Goal: Task Accomplishment & Management: Use online tool/utility

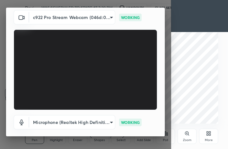
scroll to position [59, 0]
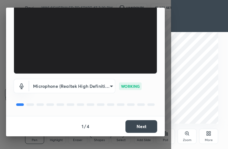
click at [138, 126] on button "Next" at bounding box center [141, 126] width 32 height 13
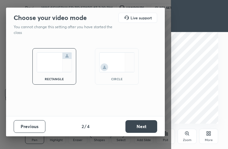
scroll to position [0, 0]
click at [136, 129] on button "Next" at bounding box center [141, 126] width 32 height 13
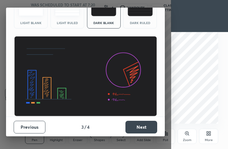
scroll to position [41, 0]
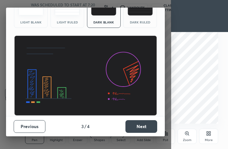
click at [142, 126] on button "Next" at bounding box center [141, 126] width 32 height 13
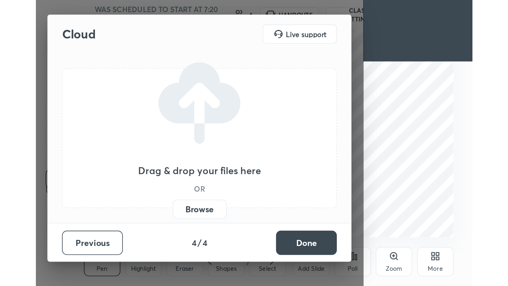
scroll to position [0, 0]
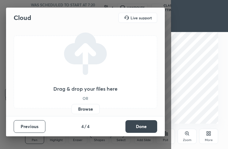
click at [88, 107] on label "Browse" at bounding box center [85, 109] width 28 height 10
click at [71, 107] on input "Browse" at bounding box center [71, 109] width 0 height 10
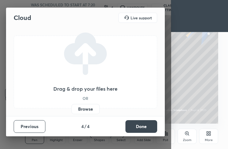
click at [83, 112] on label "Browse" at bounding box center [85, 109] width 28 height 10
click at [71, 112] on input "Browse" at bounding box center [71, 109] width 0 height 10
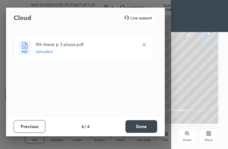
click at [137, 123] on button "Done" at bounding box center [141, 126] width 32 height 13
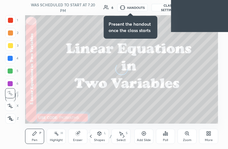
click at [210, 138] on div "More" at bounding box center [208, 136] width 19 height 15
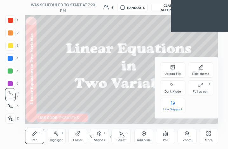
click at [170, 82] on icon at bounding box center [172, 85] width 5 height 8
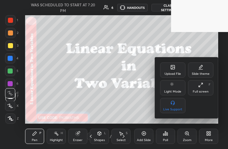
click at [194, 84] on div "Full screen F" at bounding box center [200, 87] width 25 height 15
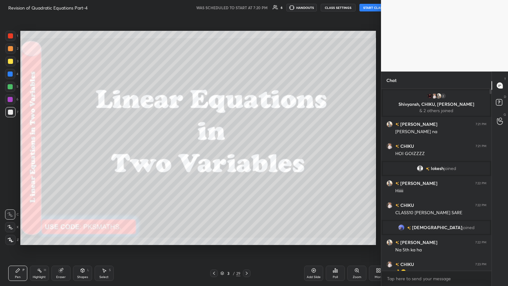
scroll to position [31484, 31374]
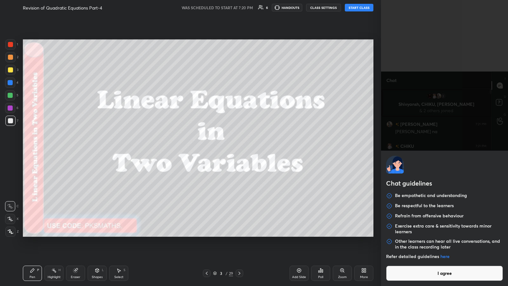
click at [227, 149] on body "1 2 3 4 5 6 7 C X Z C X Z E E Erase all H H Revision of Quadratic Equations Par…" at bounding box center [254, 143] width 508 height 286
click at [227, 149] on button "I agree" at bounding box center [444, 272] width 117 height 15
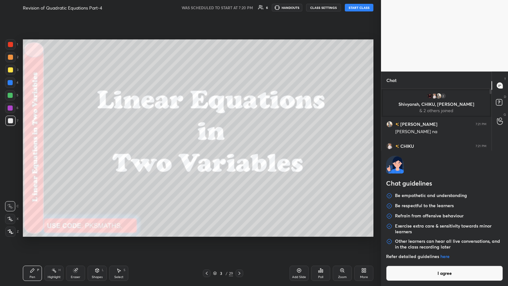
type textarea "x"
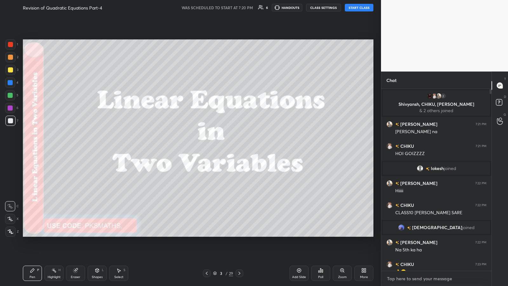
paste textarea "[URL][DOMAIN_NAME]"
type textarea "[URL][DOMAIN_NAME]"
type textarea "x"
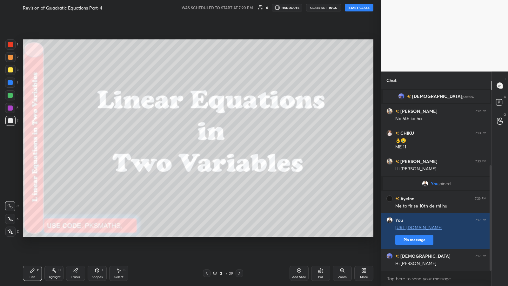
click at [227, 149] on button "Pin message" at bounding box center [414, 239] width 38 height 10
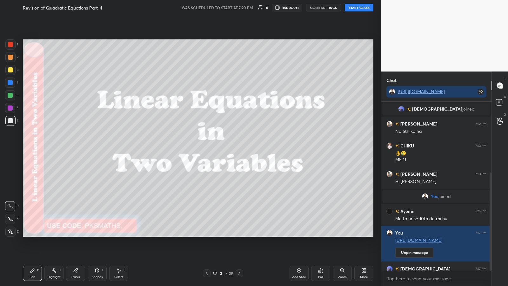
scroll to position [166, 0]
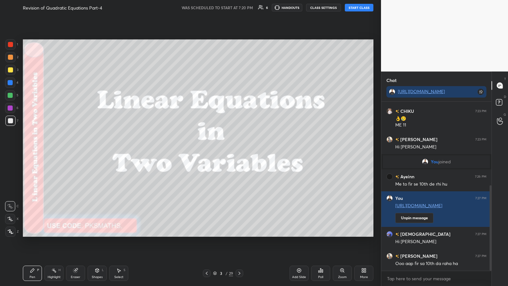
click at [11, 149] on div at bounding box center [10, 231] width 10 height 10
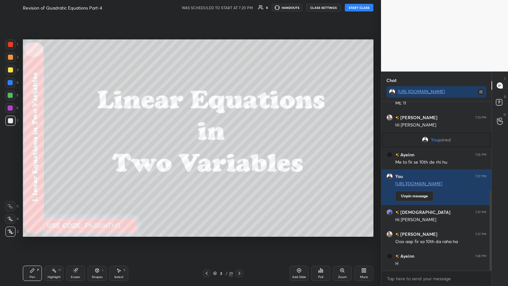
click at [227, 8] on button "START CLASS" at bounding box center [359, 8] width 29 height 8
click at [206, 149] on icon at bounding box center [206, 272] width 5 height 5
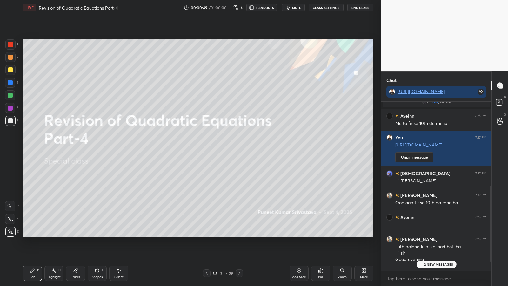
scroll to position [244, 0]
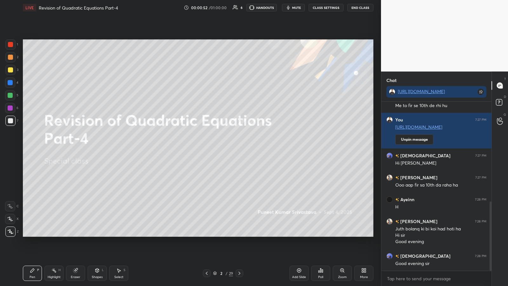
click at [227, 8] on span "mute" at bounding box center [296, 7] width 9 height 4
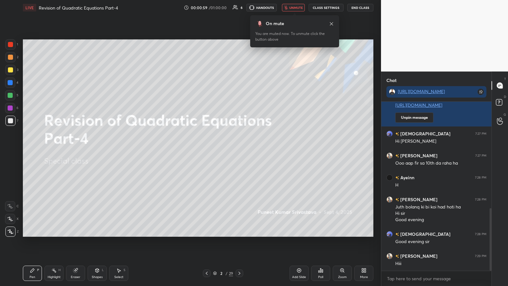
scroll to position [288, 0]
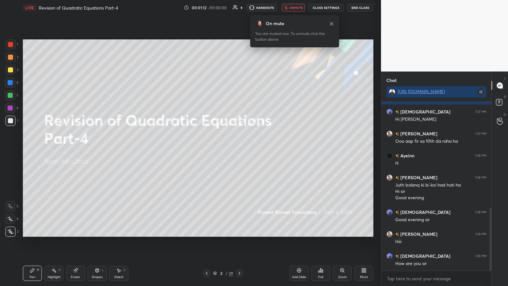
click at [227, 10] on button "unmute" at bounding box center [293, 8] width 23 height 8
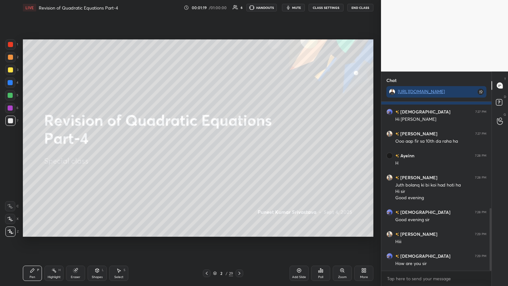
click at [227, 149] on div "Poll" at bounding box center [320, 272] width 19 height 15
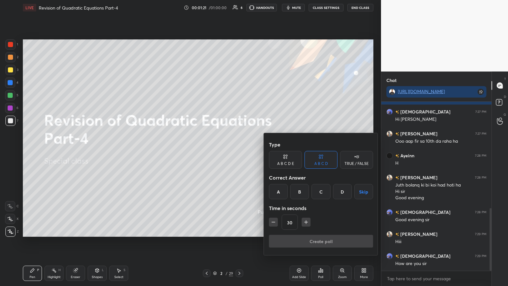
click at [227, 149] on div "A" at bounding box center [278, 191] width 19 height 15
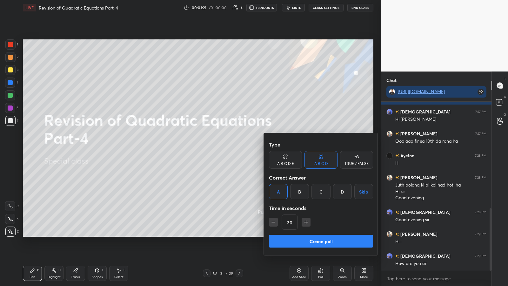
click at [227, 149] on button "Create poll" at bounding box center [321, 240] width 104 height 13
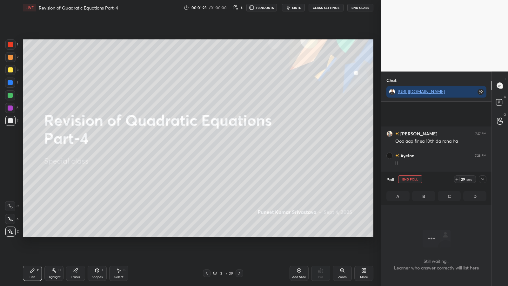
scroll to position [342, 0]
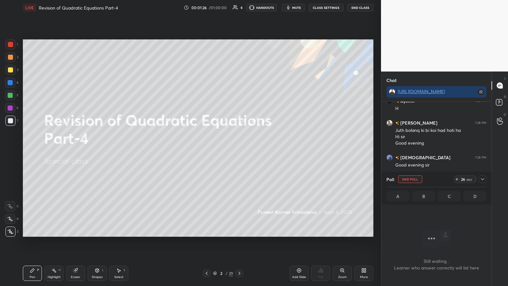
click at [227, 149] on icon at bounding box center [482, 178] width 5 height 5
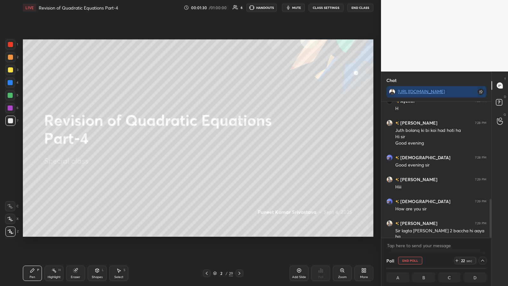
scroll to position [364, 0]
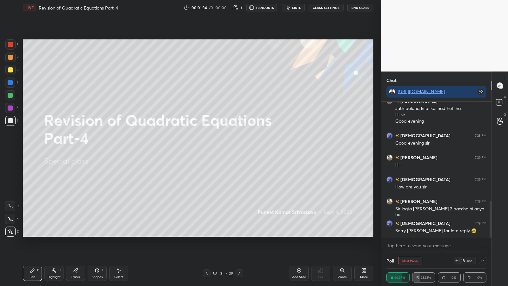
click at [227, 149] on icon at bounding box center [482, 260] width 5 height 5
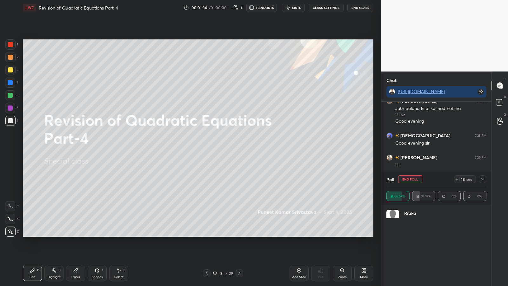
scroll to position [74, 98]
click at [227, 149] on icon at bounding box center [482, 179] width 3 height 2
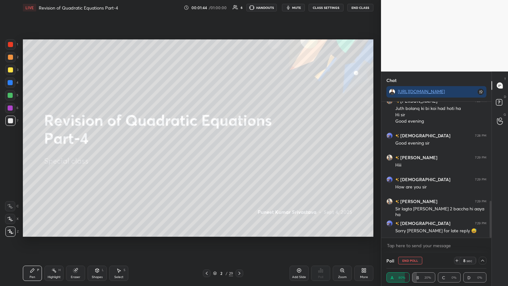
scroll to position [0, 2]
click at [227, 149] on icon at bounding box center [456, 260] width 5 height 5
click at [227, 149] on icon at bounding box center [482, 260] width 5 height 5
type textarea "x"
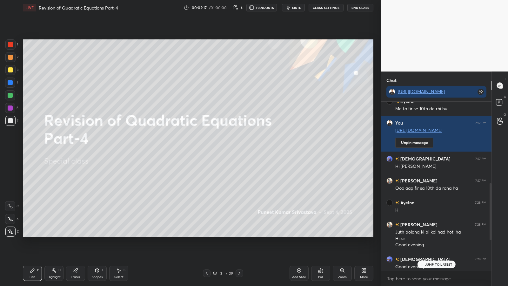
scroll to position [332, 0]
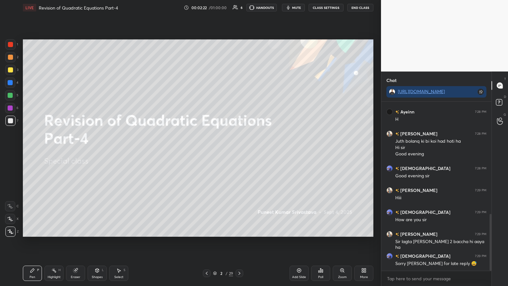
click at [227, 149] on div "Poll" at bounding box center [320, 272] width 19 height 15
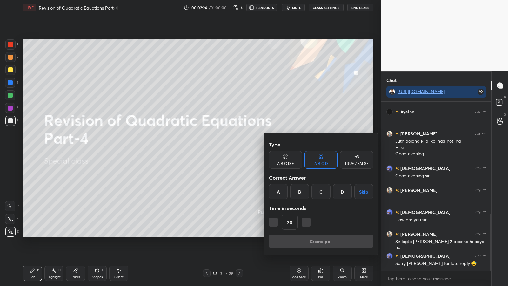
click at [227, 149] on div "A" at bounding box center [278, 191] width 19 height 15
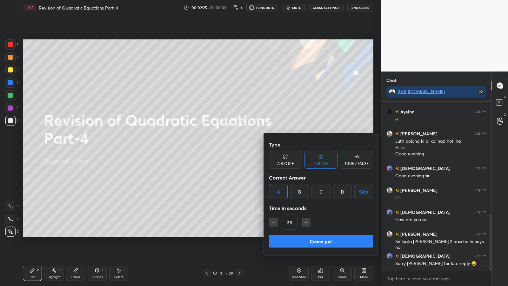
click at [227, 149] on icon "button" at bounding box center [273, 222] width 6 height 6
type input "15"
click at [227, 149] on button "Create poll" at bounding box center [321, 240] width 104 height 13
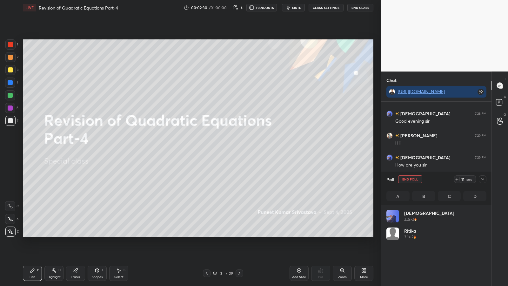
scroll to position [74, 98]
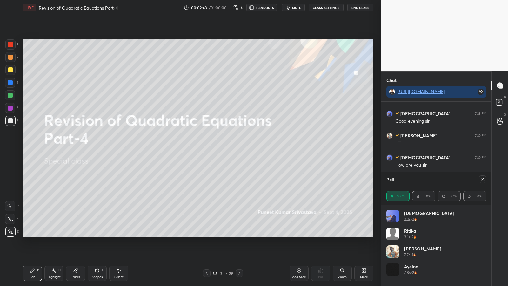
click at [227, 149] on icon at bounding box center [482, 178] width 5 height 5
type textarea "x"
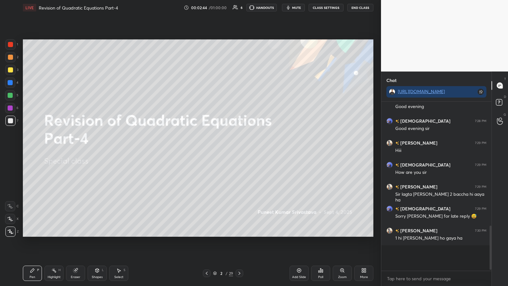
scroll to position [166, 108]
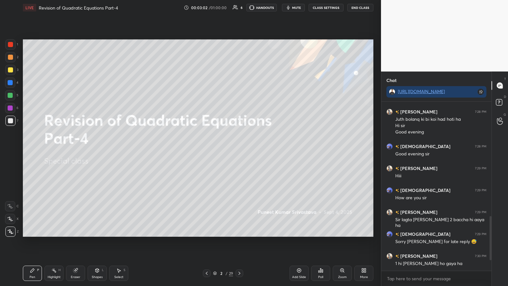
click at [227, 149] on icon at bounding box center [239, 272] width 5 height 5
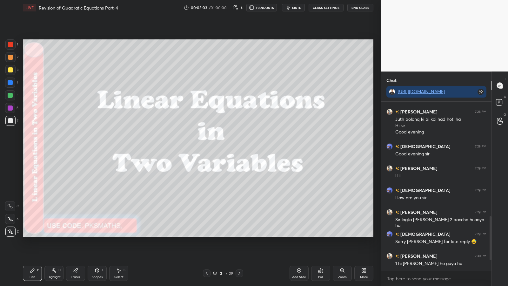
click at [207, 149] on icon at bounding box center [206, 272] width 5 height 5
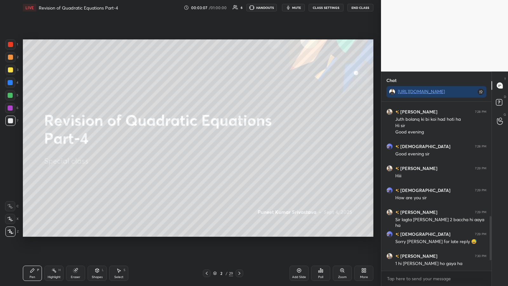
click at [227, 149] on icon at bounding box center [298, 269] width 5 height 5
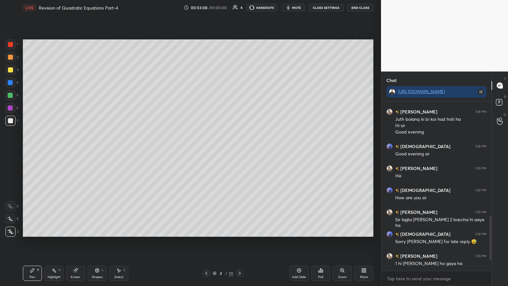
click at [7, 56] on div at bounding box center [10, 57] width 10 height 10
click at [97, 149] on icon at bounding box center [97, 270] width 3 height 4
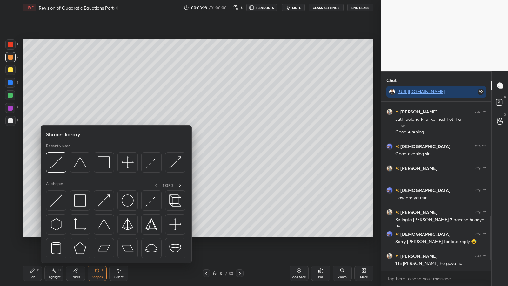
click at [56, 149] on img at bounding box center [56, 162] width 12 height 12
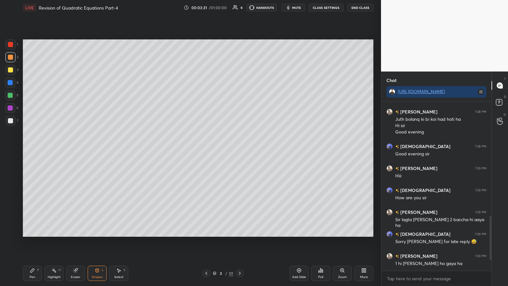
click at [32, 149] on icon at bounding box center [32, 270] width 4 height 4
click at [8, 124] on div at bounding box center [10, 120] width 10 height 10
click at [12, 93] on div at bounding box center [10, 95] width 5 height 5
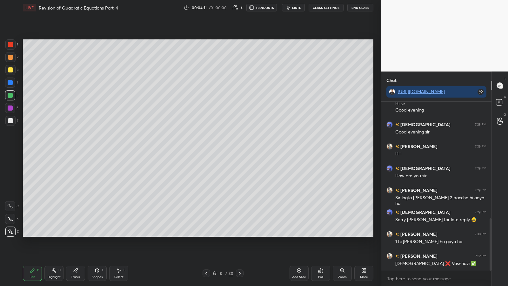
click at [227, 149] on div "Zoom" at bounding box center [342, 272] width 19 height 15
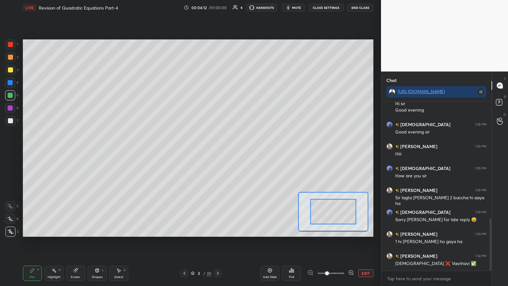
click at [227, 149] on button "EXIT" at bounding box center [365, 273] width 15 height 8
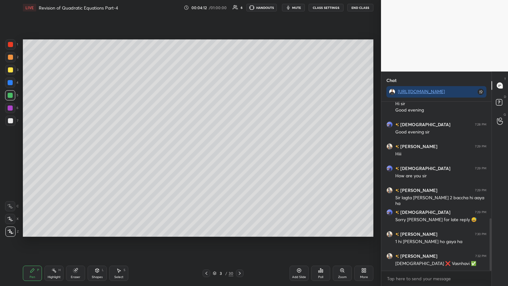
click at [227, 149] on div "Poll" at bounding box center [320, 272] width 19 height 15
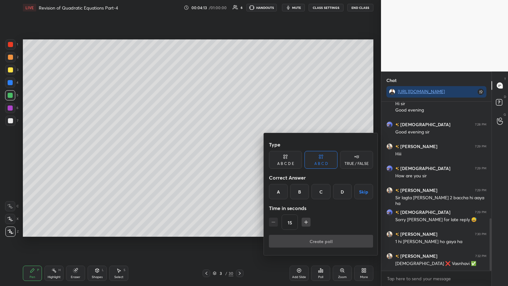
click at [227, 149] on div "TRUE / FALSE" at bounding box center [356, 163] width 24 height 4
click at [227, 149] on div "False" at bounding box center [320, 191] width 33 height 15
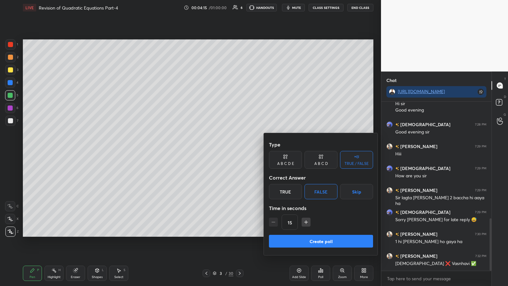
click at [227, 149] on icon "button" at bounding box center [305, 222] width 3 height 0
type input "30"
click at [227, 149] on button "Create poll" at bounding box center [321, 240] width 104 height 13
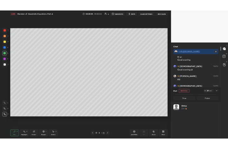
scroll to position [2, 2]
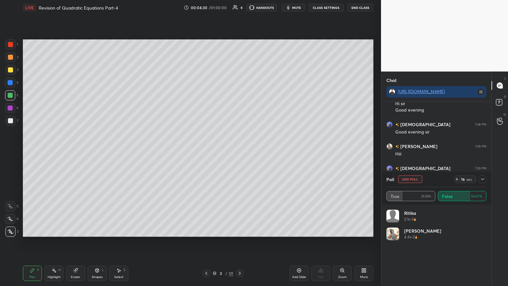
click at [227, 7] on span "mute" at bounding box center [296, 7] width 9 height 4
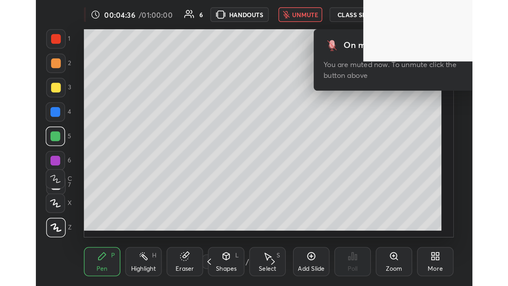
scroll to position [109, 202]
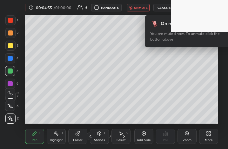
click at [210, 136] on div "More" at bounding box center [208, 136] width 19 height 15
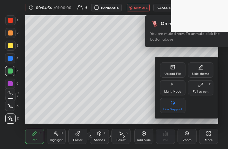
click at [175, 67] on icon at bounding box center [172, 67] width 5 height 5
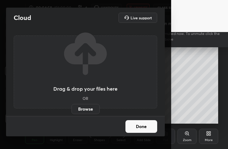
click at [86, 106] on label "Browse" at bounding box center [85, 109] width 28 height 10
click at [71, 106] on input "Browse" at bounding box center [71, 109] width 0 height 10
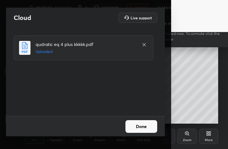
click at [147, 127] on button "Done" at bounding box center [141, 126] width 32 height 13
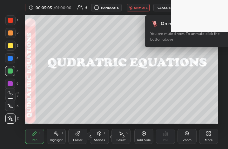
click at [209, 135] on icon at bounding box center [210, 135] width 2 height 2
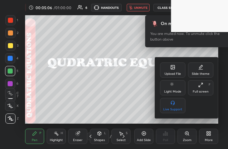
click at [206, 88] on div "Full screen F" at bounding box center [200, 87] width 25 height 15
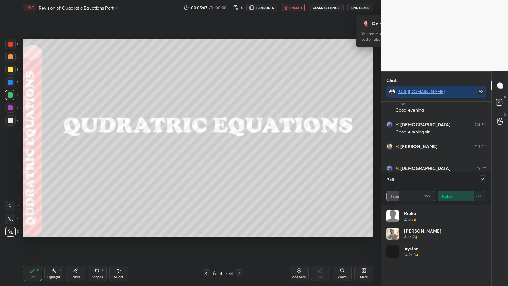
scroll to position [31484, 31374]
click at [227, 6] on span "unmute" at bounding box center [296, 7] width 14 height 4
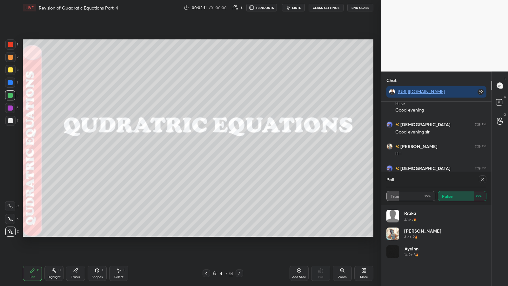
click at [227, 149] on icon at bounding box center [482, 178] width 5 height 5
type textarea "x"
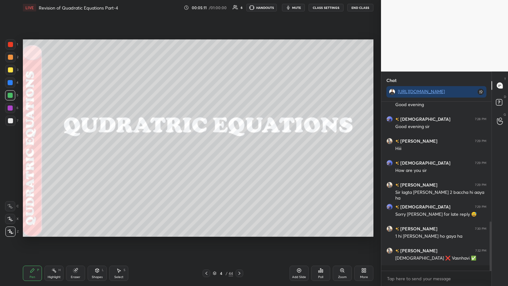
scroll to position [165, 108]
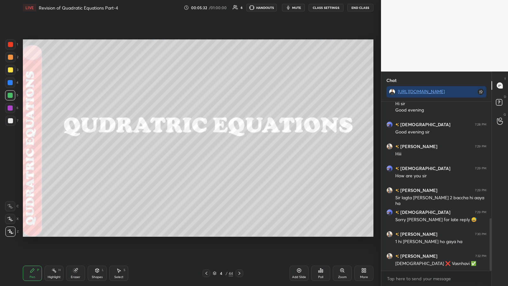
click at [205, 149] on icon at bounding box center [206, 272] width 5 height 5
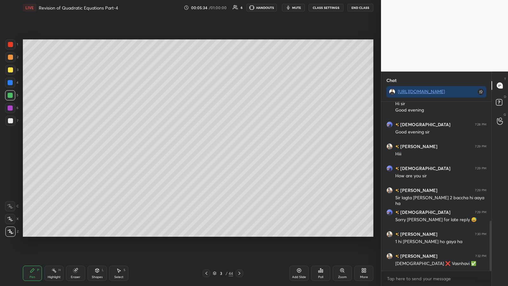
scroll to position [403, 0]
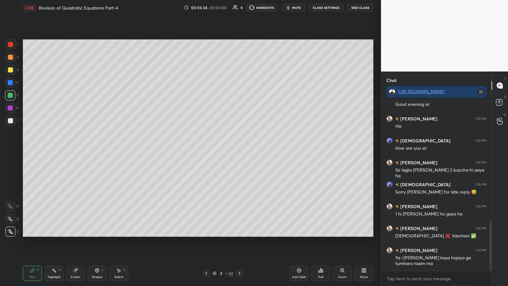
click at [78, 149] on icon at bounding box center [75, 269] width 5 height 5
click at [11, 149] on icon at bounding box center [10, 218] width 3 height 3
click at [32, 149] on icon at bounding box center [32, 269] width 5 height 5
click at [227, 149] on icon at bounding box center [239, 272] width 5 height 5
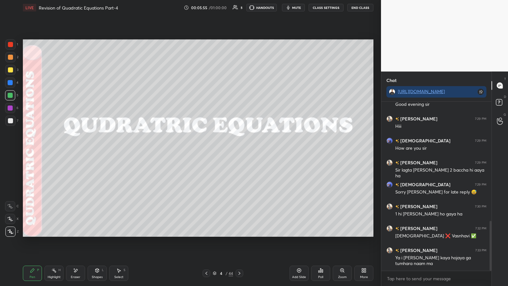
click at [227, 149] on icon at bounding box center [239, 272] width 5 height 5
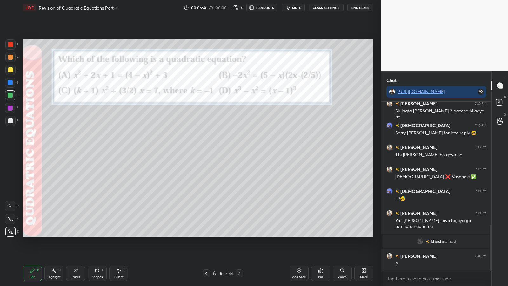
scroll to position [449, 0]
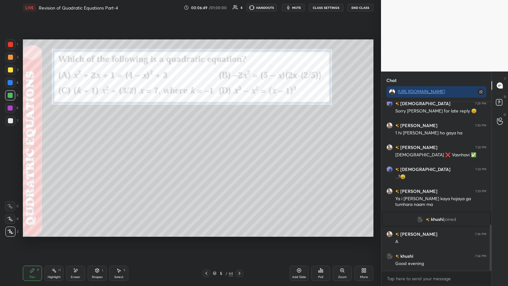
click at [227, 149] on icon at bounding box center [322, 270] width 1 height 3
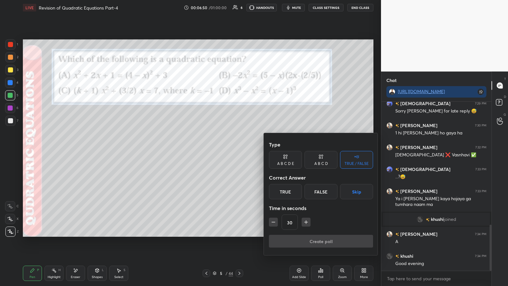
click at [227, 149] on div "TRUE / FALSE" at bounding box center [356, 160] width 33 height 18
click at [227, 149] on div "True" at bounding box center [285, 191] width 33 height 15
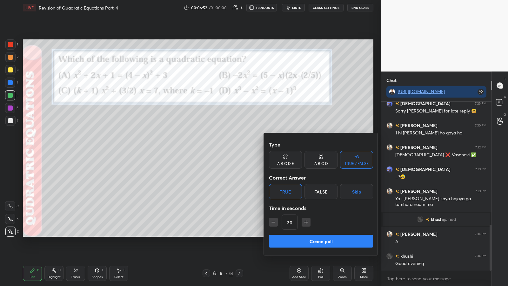
click at [227, 149] on div "A B C D" at bounding box center [320, 160] width 33 height 18
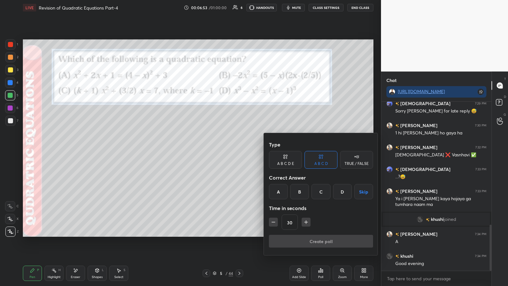
click at [227, 149] on div "A" at bounding box center [278, 191] width 19 height 15
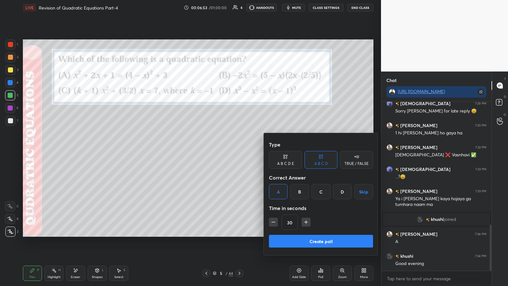
click at [227, 149] on icon "button" at bounding box center [273, 222] width 6 height 6
type input "15"
click at [227, 149] on button "Create poll" at bounding box center [321, 240] width 104 height 13
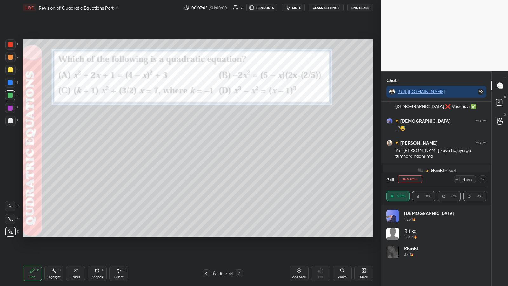
scroll to position [501, 0]
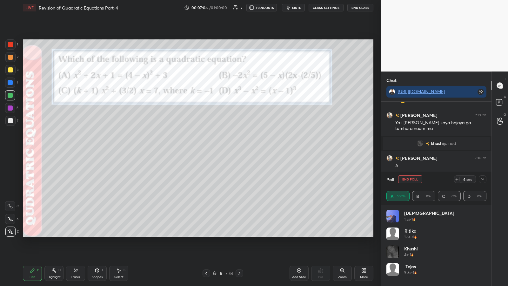
click at [227, 149] on icon at bounding box center [456, 178] width 5 height 5
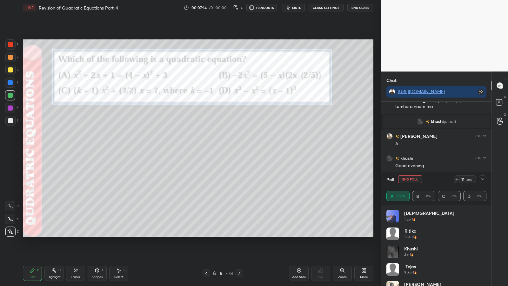
scroll to position [538, 0]
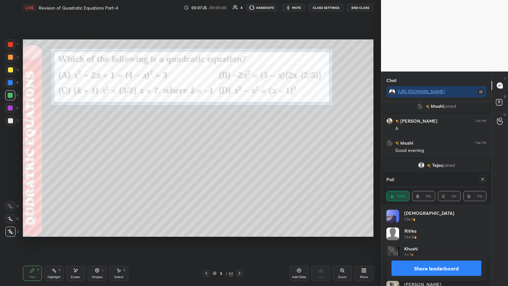
click at [227, 149] on button "Share leaderboard" at bounding box center [436, 267] width 90 height 15
type textarea "x"
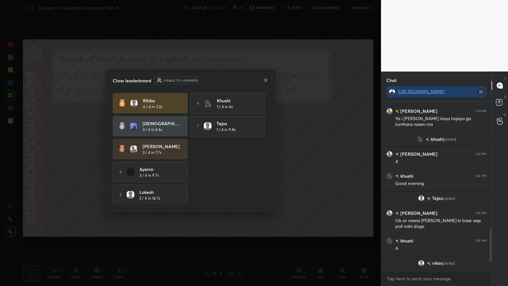
scroll to position [505, 0]
click at [227, 79] on icon at bounding box center [265, 79] width 3 height 3
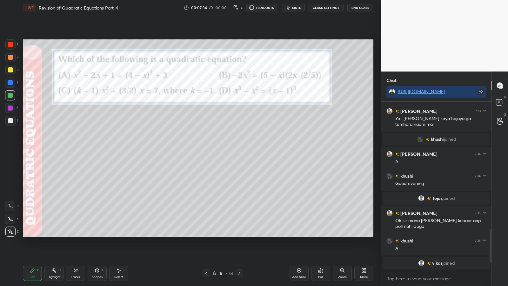
click at [11, 58] on div at bounding box center [10, 57] width 5 height 5
click at [227, 149] on icon at bounding box center [320, 269] width 5 height 5
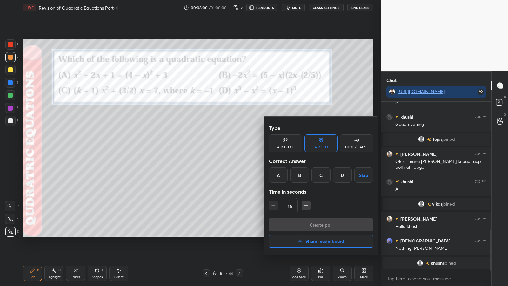
scroll to position [548, 0]
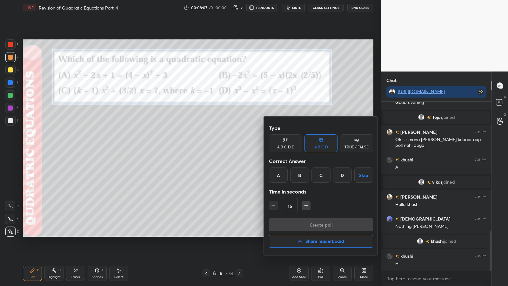
click at [227, 149] on div "D" at bounding box center [342, 174] width 19 height 15
click at [227, 149] on icon "button" at bounding box center [306, 205] width 6 height 6
type input "30"
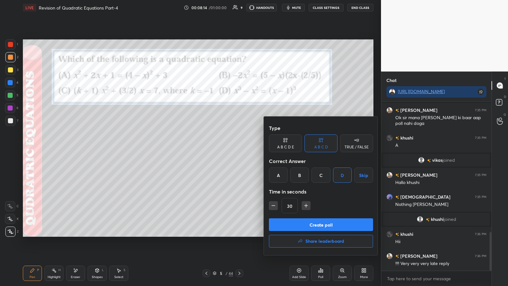
click at [227, 149] on button "Create poll" at bounding box center [321, 224] width 104 height 13
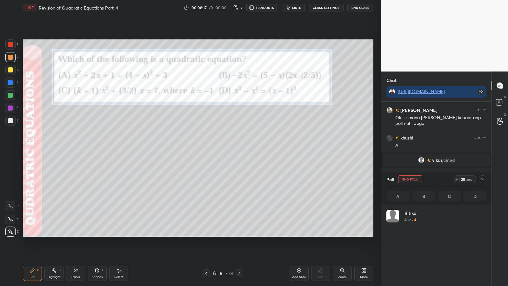
scroll to position [74, 98]
click at [10, 59] on div at bounding box center [10, 57] width 5 height 5
click at [10, 149] on icon at bounding box center [10, 218] width 6 height 4
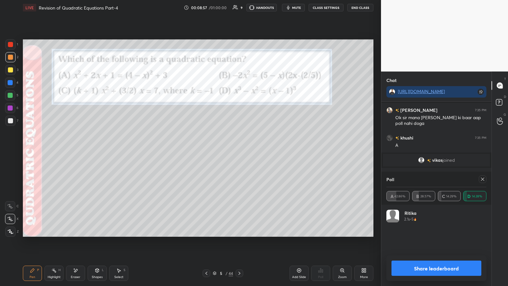
click at [76, 149] on icon at bounding box center [75, 269] width 3 height 3
click at [30, 149] on div "Pen P" at bounding box center [32, 272] width 19 height 15
click at [11, 45] on div at bounding box center [10, 44] width 5 height 5
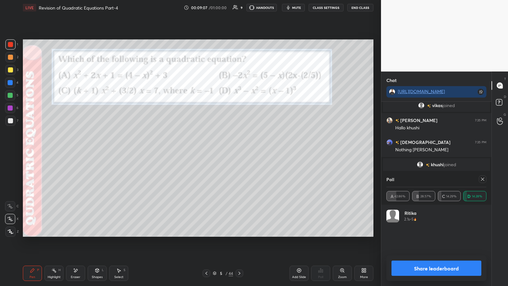
click at [9, 121] on div at bounding box center [10, 120] width 5 height 5
click at [227, 149] on button "Share leaderboard" at bounding box center [436, 267] width 90 height 15
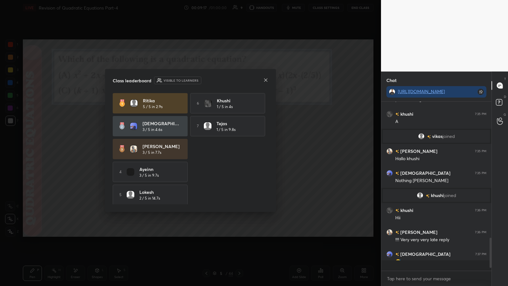
scroll to position [592, 0]
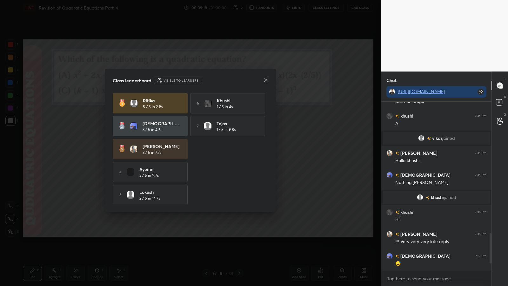
click at [227, 82] on div "Class leaderboard Visible to learners [PERSON_NAME] 5 / 5 in 2.9s 6 khushi 1 / …" at bounding box center [190, 140] width 171 height 143
click at [227, 82] on icon at bounding box center [265, 79] width 5 height 5
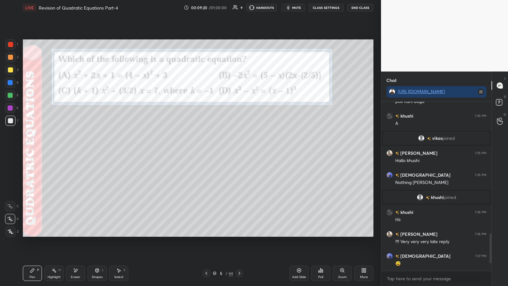
click at [227, 149] on div "Poll" at bounding box center [320, 272] width 19 height 15
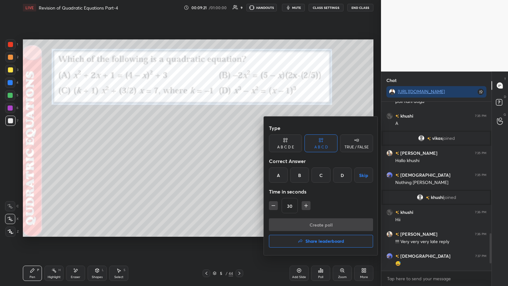
click at [227, 148] on div "TRUE / FALSE" at bounding box center [356, 147] width 24 height 4
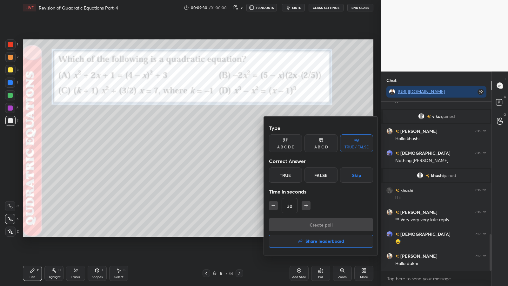
click at [227, 149] on div "False" at bounding box center [320, 174] width 33 height 15
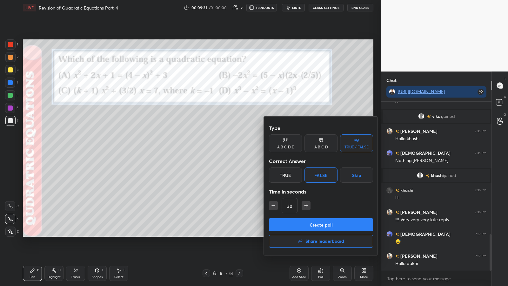
click at [227, 149] on button "Create poll" at bounding box center [321, 224] width 104 height 13
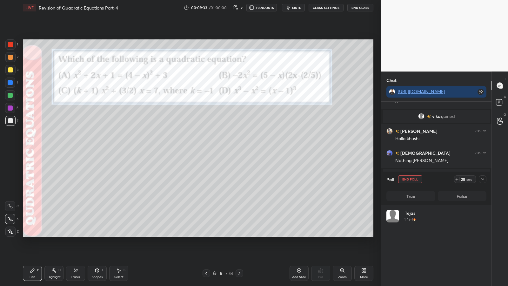
scroll to position [2, 2]
click at [76, 149] on div "Eraser" at bounding box center [75, 272] width 19 height 15
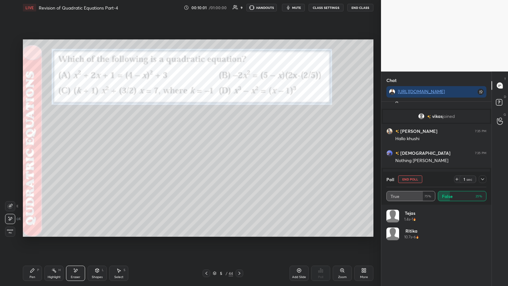
click at [33, 149] on icon at bounding box center [32, 269] width 5 height 5
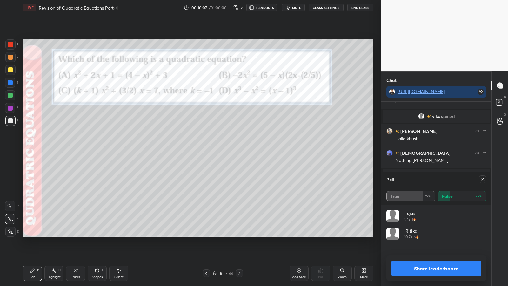
click at [227, 149] on button "Share leaderboard" at bounding box center [436, 267] width 90 height 15
type textarea "x"
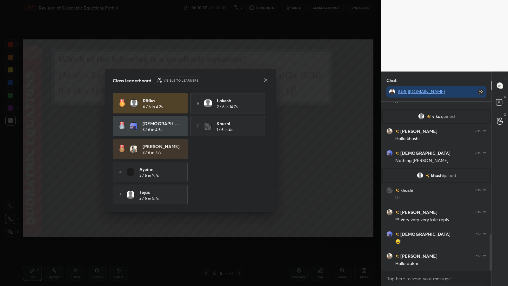
scroll to position [182, 108]
click at [227, 79] on icon at bounding box center [265, 79] width 5 height 5
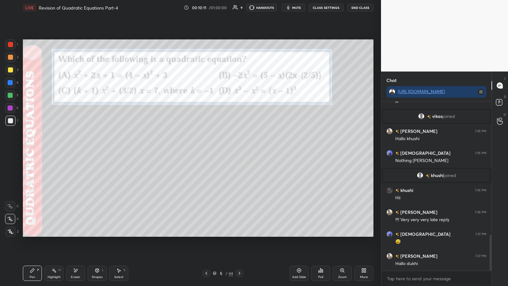
scroll to position [629, 0]
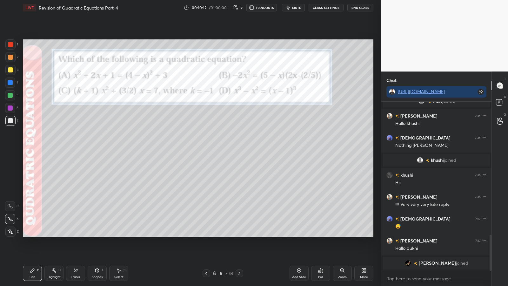
click at [227, 149] on div "Poll" at bounding box center [320, 272] width 19 height 15
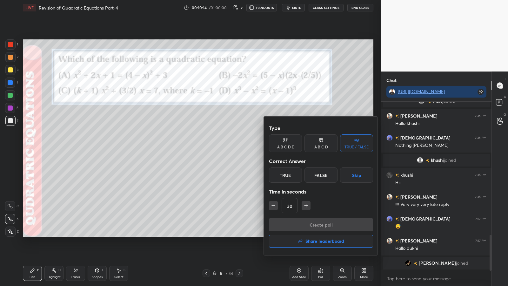
click at [227, 149] on div "True" at bounding box center [285, 174] width 33 height 15
click at [227, 149] on icon "button" at bounding box center [273, 205] width 6 height 6
type input "15"
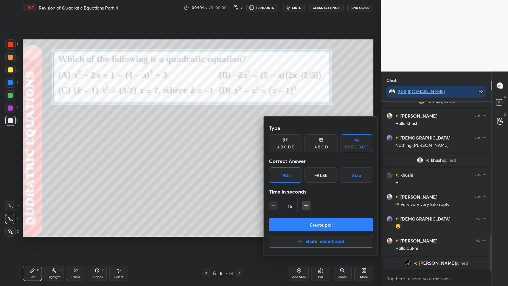
click at [227, 149] on button "Create poll" at bounding box center [321, 224] width 104 height 13
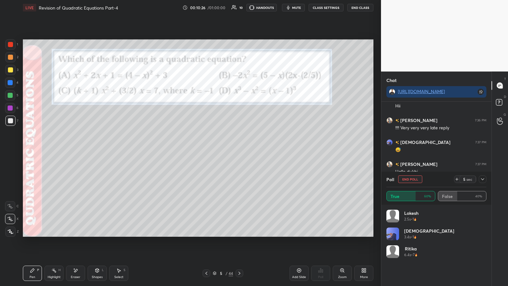
scroll to position [667, 0]
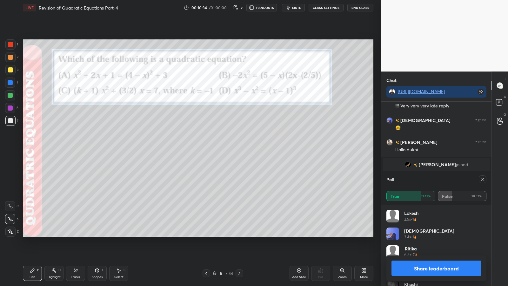
click at [227, 149] on button "Share leaderboard" at bounding box center [436, 267] width 90 height 15
type textarea "x"
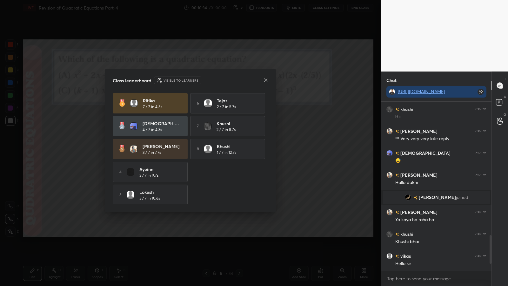
scroll to position [634, 0]
click at [227, 80] on icon at bounding box center [265, 79] width 3 height 3
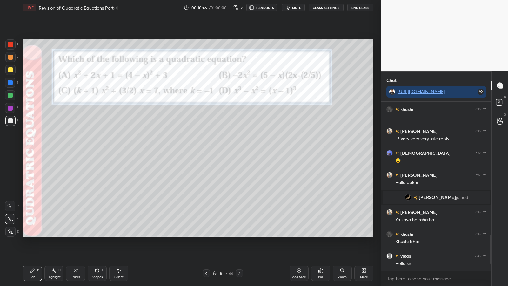
scroll to position [656, 0]
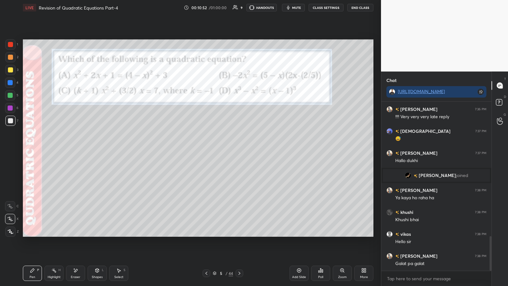
click at [227, 149] on icon at bounding box center [239, 272] width 2 height 3
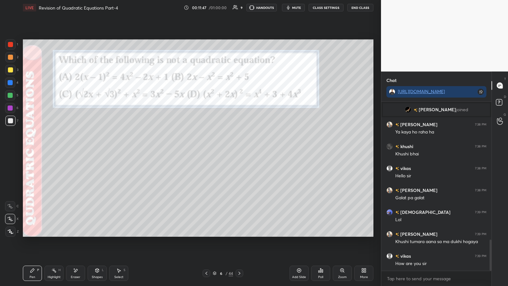
scroll to position [743, 0]
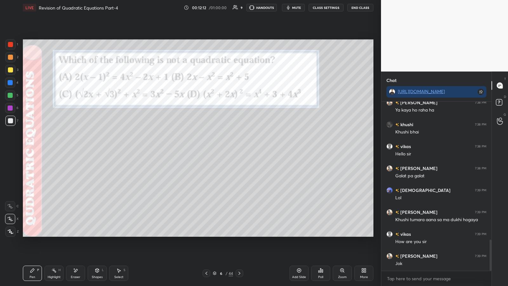
click at [10, 44] on div at bounding box center [10, 44] width 5 height 5
click at [6, 122] on div at bounding box center [10, 120] width 10 height 10
click at [8, 149] on icon at bounding box center [10, 231] width 5 height 4
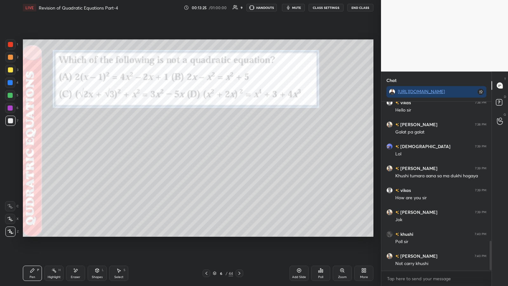
scroll to position [809, 0]
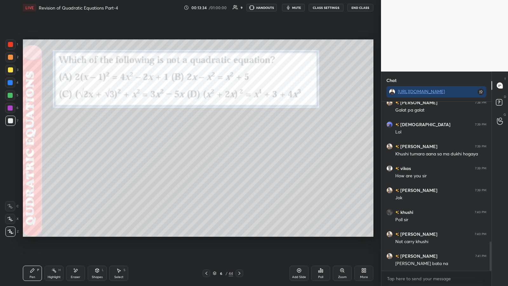
click at [227, 149] on icon at bounding box center [320, 269] width 5 height 5
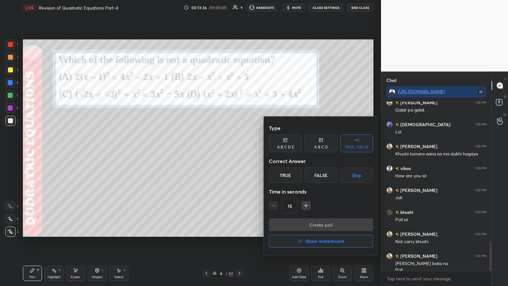
scroll to position [815, 0]
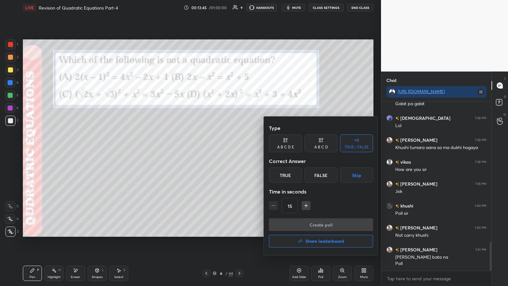
click at [227, 141] on div "A B C D" at bounding box center [320, 143] width 33 height 18
click at [227, 149] on div "D" at bounding box center [342, 174] width 19 height 15
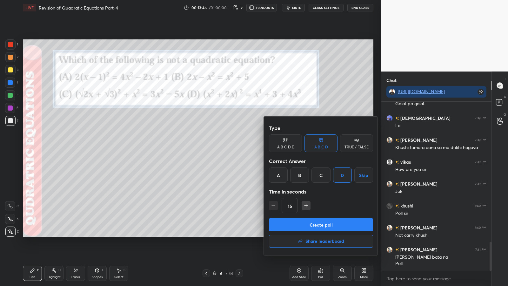
click at [227, 149] on icon "button" at bounding box center [306, 205] width 6 height 6
type input "30"
click at [227, 149] on button "Create poll" at bounding box center [321, 224] width 104 height 13
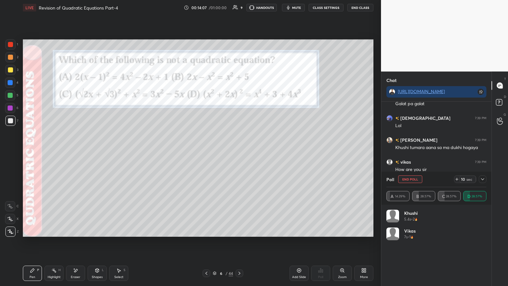
scroll to position [870, 0]
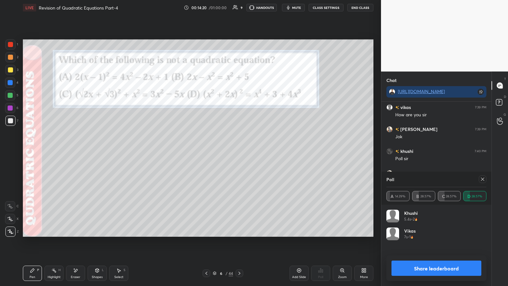
click at [227, 149] on button "Share leaderboard" at bounding box center [436, 267] width 90 height 15
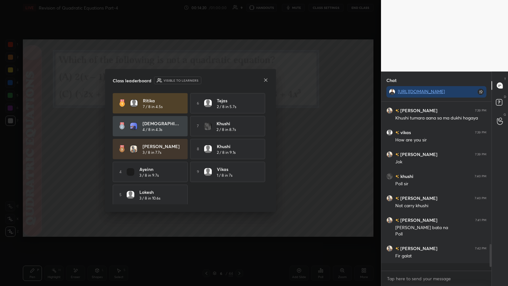
scroll to position [837, 0]
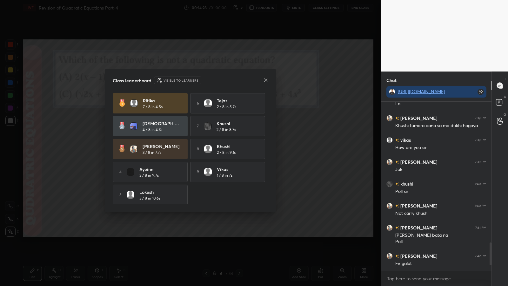
click at [227, 82] on icon at bounding box center [265, 79] width 5 height 5
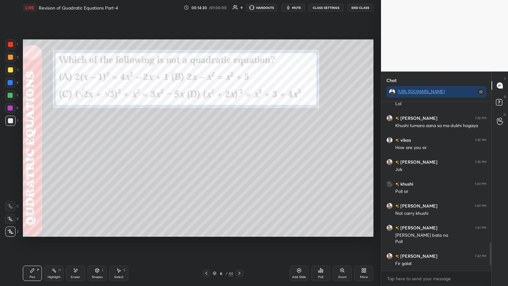
click at [8, 121] on div at bounding box center [10, 120] width 5 height 5
click at [11, 95] on div at bounding box center [10, 95] width 5 height 5
click at [13, 56] on div at bounding box center [10, 57] width 10 height 10
click at [11, 118] on div at bounding box center [10, 120] width 5 height 5
click at [10, 149] on div at bounding box center [10, 219] width 10 height 10
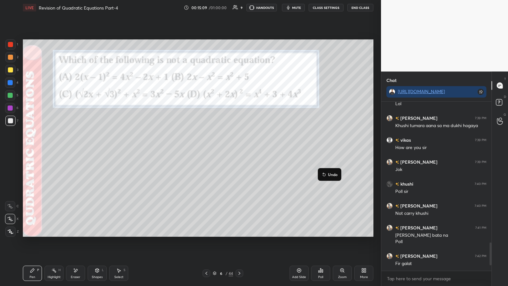
click at [227, 149] on icon at bounding box center [323, 174] width 5 height 5
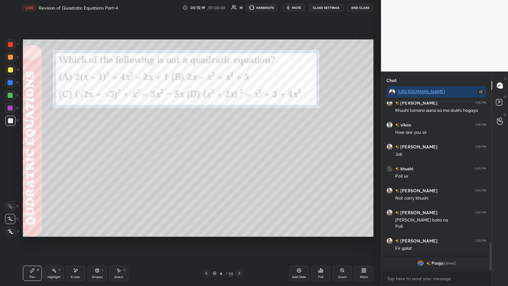
click at [10, 95] on div at bounding box center [10, 95] width 5 height 5
click at [227, 149] on icon at bounding box center [322, 270] width 1 height 3
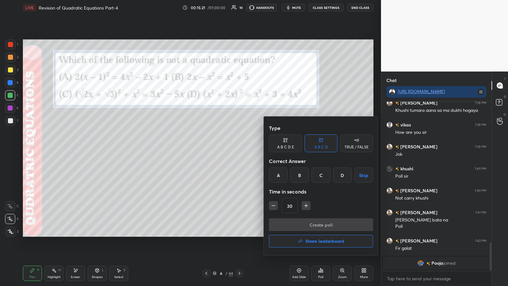
click at [227, 148] on div "TRUE / FALSE" at bounding box center [356, 147] width 24 height 4
click at [227, 149] on div "True" at bounding box center [285, 174] width 33 height 15
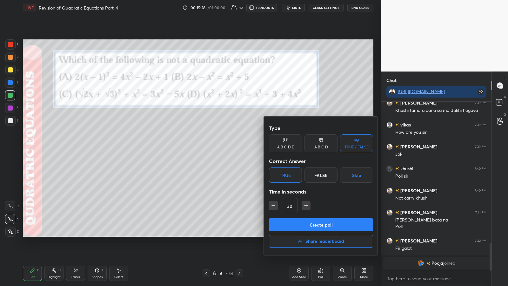
click at [227, 149] on button "Create poll" at bounding box center [321, 224] width 104 height 13
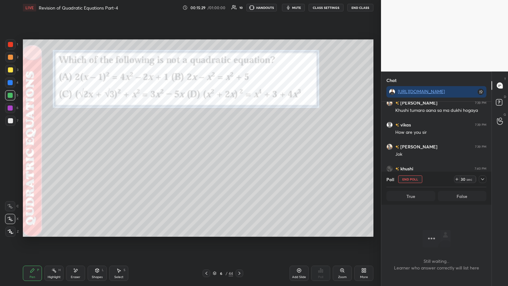
scroll to position [149, 108]
click at [227, 6] on span "mute" at bounding box center [296, 7] width 9 height 4
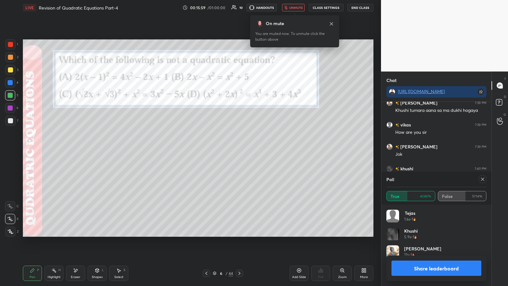
click at [227, 7] on span "unmute" at bounding box center [296, 7] width 14 height 4
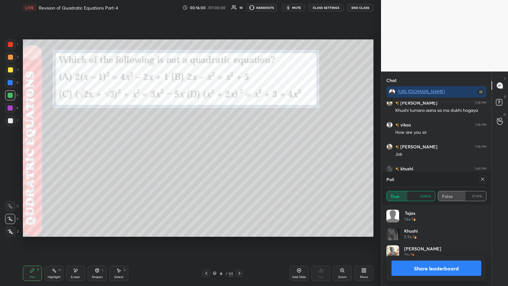
click at [227, 149] on button "Share leaderboard" at bounding box center [436, 267] width 90 height 15
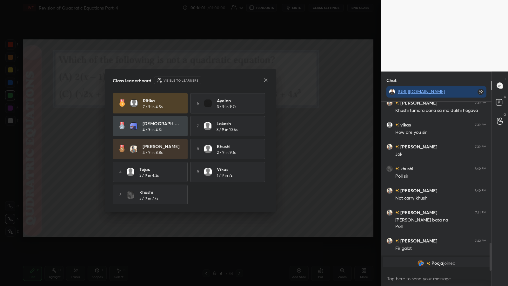
scroll to position [182, 108]
click at [227, 83] on div at bounding box center [265, 80] width 5 height 7
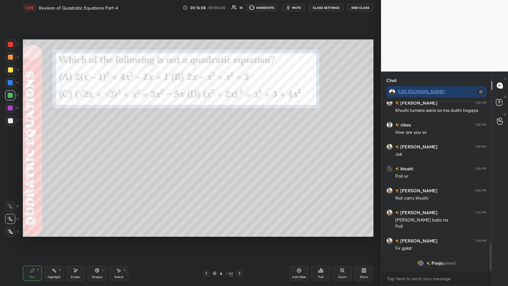
click at [11, 97] on div at bounding box center [10, 95] width 5 height 5
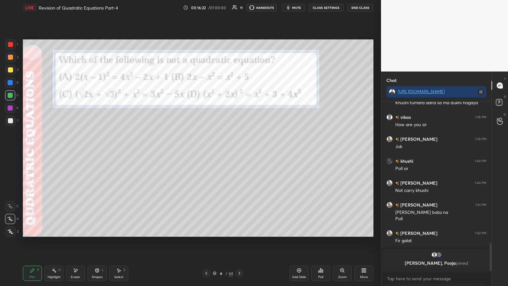
click at [227, 149] on icon at bounding box center [239, 272] width 5 height 5
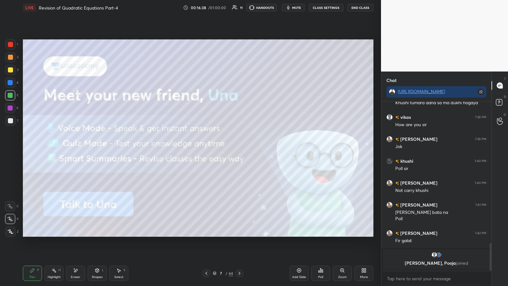
click at [12, 47] on div at bounding box center [10, 44] width 10 height 10
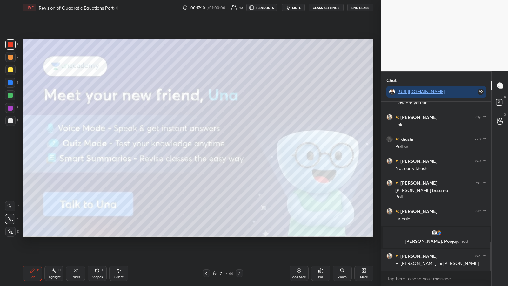
click at [227, 149] on div at bounding box center [239, 273] width 8 height 8
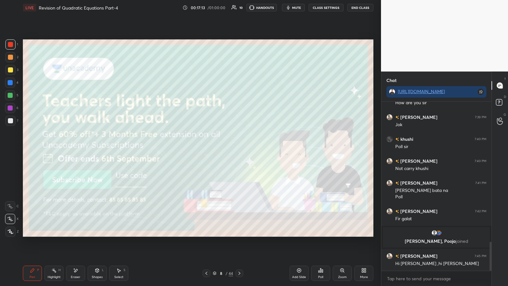
click at [11, 43] on div at bounding box center [10, 44] width 5 height 5
click at [10, 149] on icon at bounding box center [10, 231] width 5 height 4
click at [10, 69] on div at bounding box center [10, 69] width 5 height 5
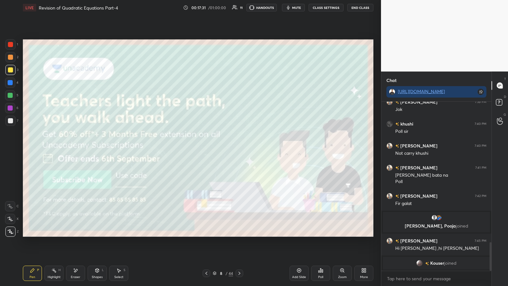
click at [13, 42] on div at bounding box center [10, 44] width 10 height 10
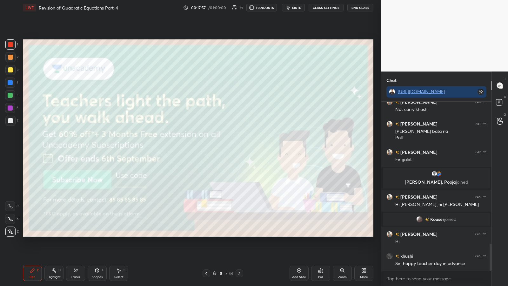
scroll to position [887, 0]
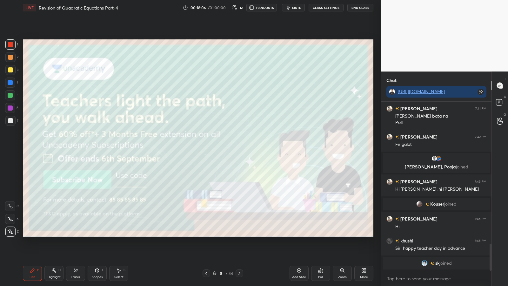
click at [5, 45] on div "1 2 3 4 5 6 7 C X Z E E Erase all H H" at bounding box center [10, 137] width 20 height 197
click at [227, 149] on icon at bounding box center [239, 272] width 5 height 5
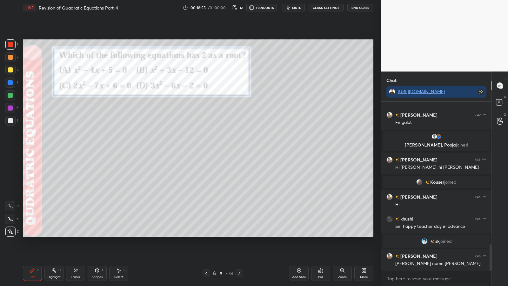
scroll to position [919, 0]
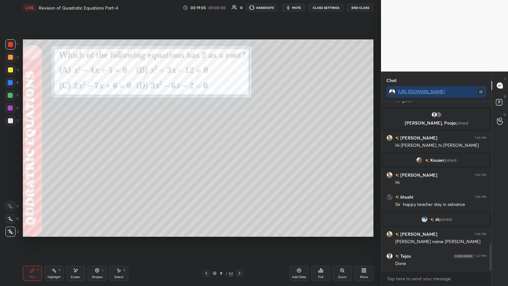
click at [227, 149] on div "Poll" at bounding box center [320, 272] width 19 height 15
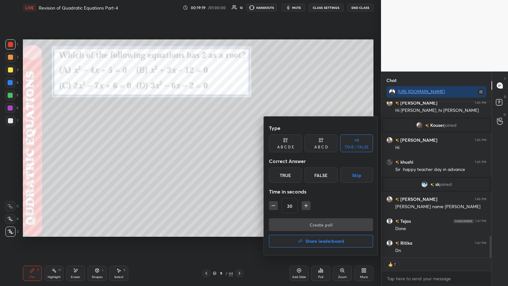
scroll to position [976, 0]
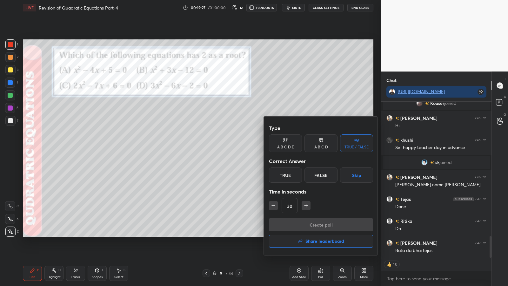
click at [227, 144] on div "A B C D" at bounding box center [320, 143] width 33 height 18
click at [227, 149] on div "C" at bounding box center [320, 174] width 19 height 15
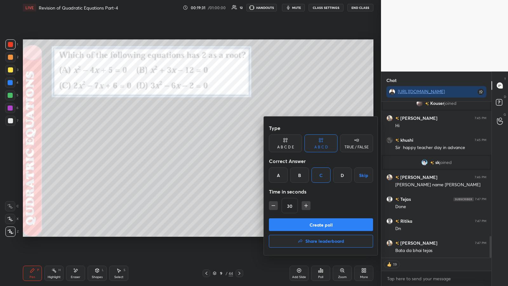
click at [227, 149] on button "Create poll" at bounding box center [321, 224] width 104 height 13
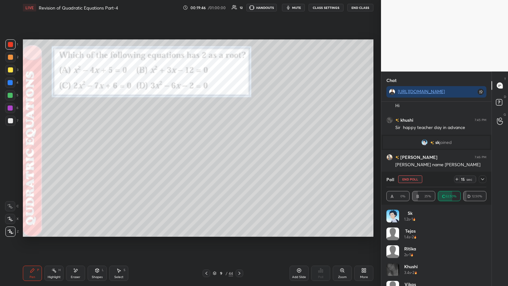
scroll to position [13, 0]
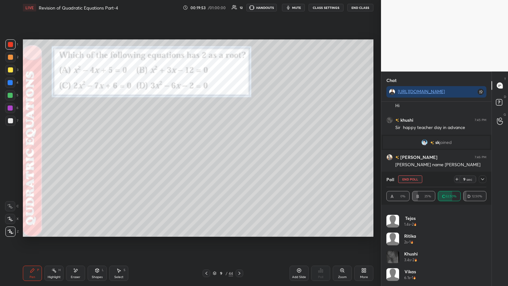
click at [8, 56] on div at bounding box center [10, 57] width 5 height 5
click at [10, 43] on div at bounding box center [10, 44] width 5 height 5
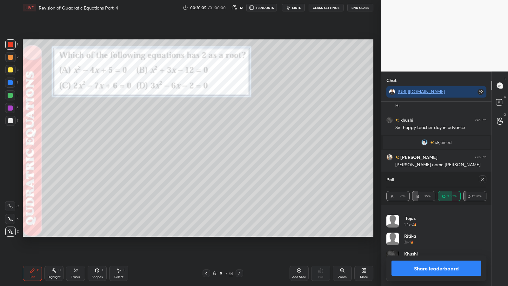
click at [10, 56] on div at bounding box center [10, 57] width 5 height 5
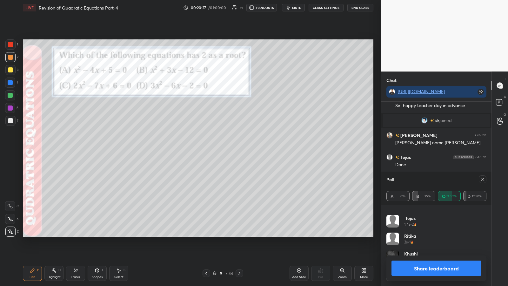
click at [11, 121] on div at bounding box center [10, 120] width 5 height 5
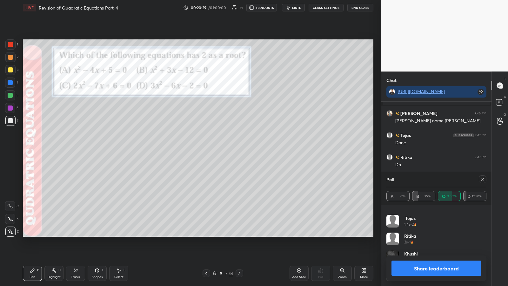
click at [10, 93] on div at bounding box center [10, 95] width 5 height 5
click at [227, 149] on button "Share leaderboard" at bounding box center [436, 267] width 90 height 15
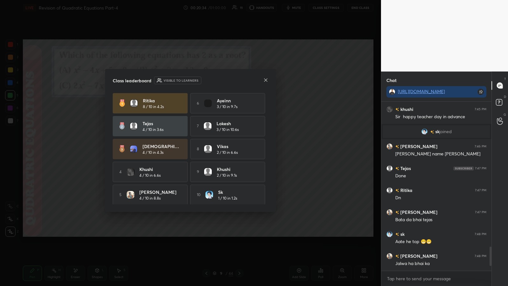
scroll to position [182, 108]
click at [227, 80] on icon at bounding box center [265, 79] width 5 height 5
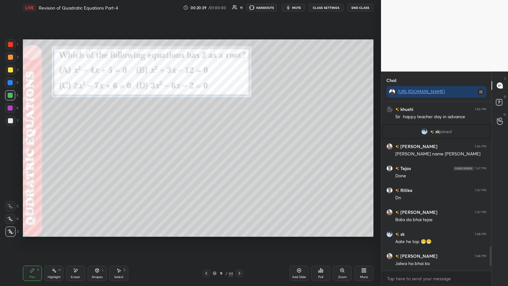
click at [227, 149] on icon at bounding box center [322, 270] width 1 height 3
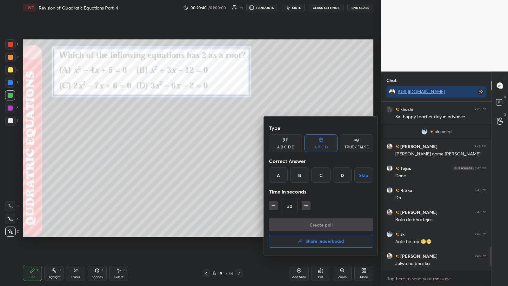
click at [227, 149] on h4 "Share leaderboard" at bounding box center [324, 241] width 39 height 4
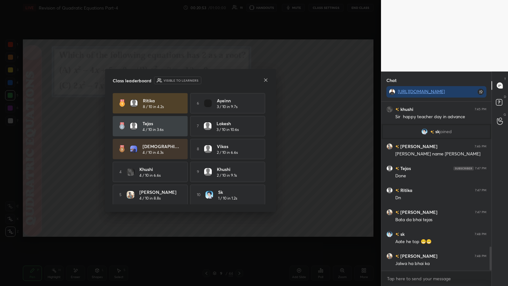
scroll to position [1028, 0]
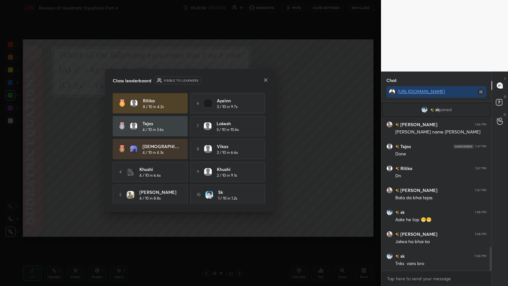
click at [227, 81] on div "Class leaderboard Visible to learners [PERSON_NAME] 8 / 10 in 4.2s 6 Ayeinn 3 /…" at bounding box center [190, 140] width 171 height 143
click at [227, 80] on icon at bounding box center [265, 79] width 5 height 5
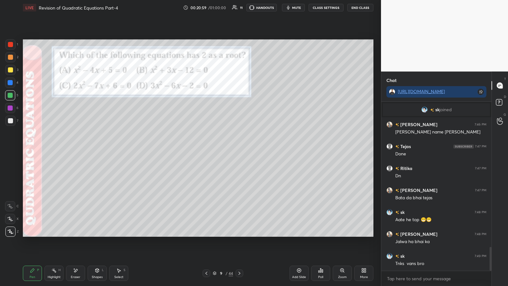
click at [227, 149] on icon at bounding box center [239, 272] width 5 height 5
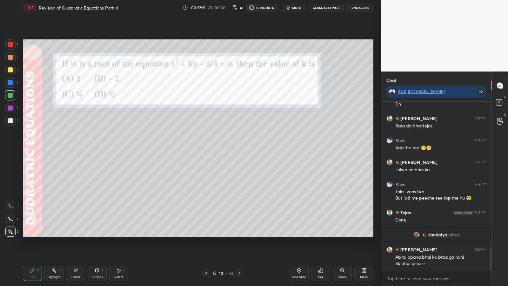
scroll to position [1068, 0]
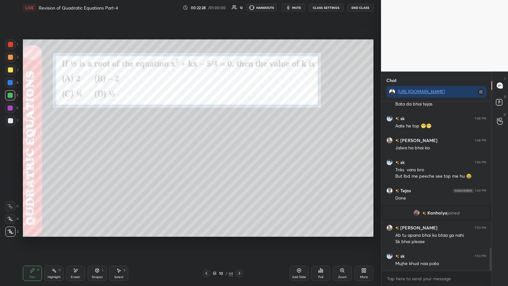
click at [227, 149] on div "Poll" at bounding box center [320, 272] width 19 height 15
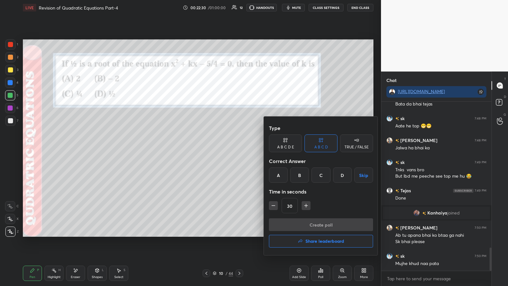
click at [227, 149] on div "A" at bounding box center [278, 174] width 19 height 15
click at [227, 149] on button "Create poll" at bounding box center [321, 224] width 104 height 13
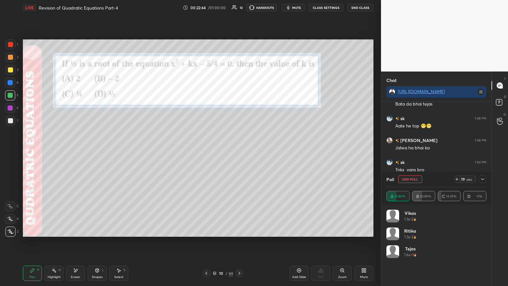
scroll to position [1101, 0]
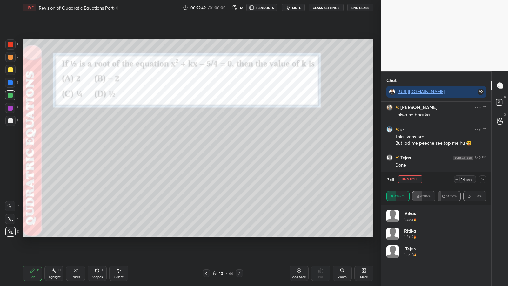
click at [8, 57] on div at bounding box center [10, 57] width 5 height 5
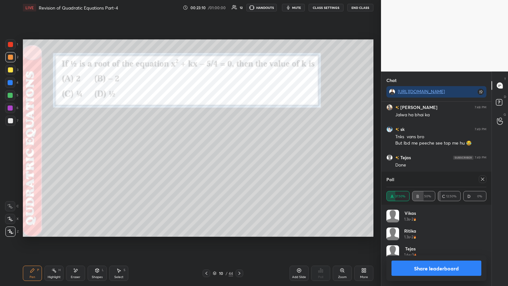
click at [11, 121] on div at bounding box center [10, 120] width 5 height 5
click at [227, 149] on button "Share leaderboard" at bounding box center [436, 267] width 90 height 15
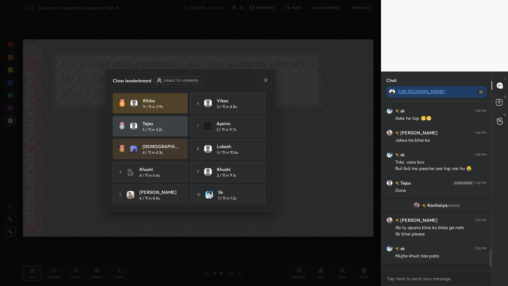
scroll to position [1068, 0]
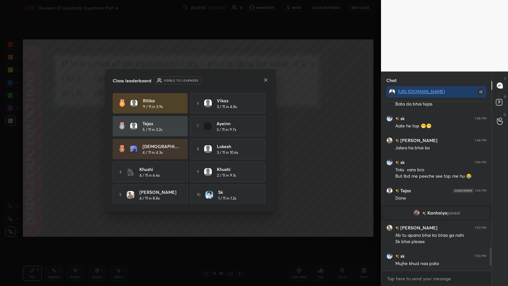
click at [227, 81] on icon at bounding box center [265, 79] width 5 height 5
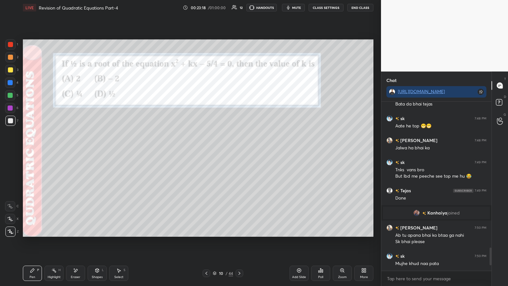
click at [10, 91] on div at bounding box center [10, 95] width 10 height 10
click at [11, 118] on div at bounding box center [10, 120] width 5 height 5
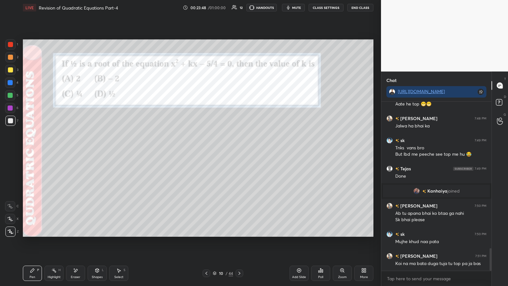
click at [13, 97] on div at bounding box center [10, 95] width 10 height 10
click at [227, 149] on icon at bounding box center [239, 272] width 2 height 3
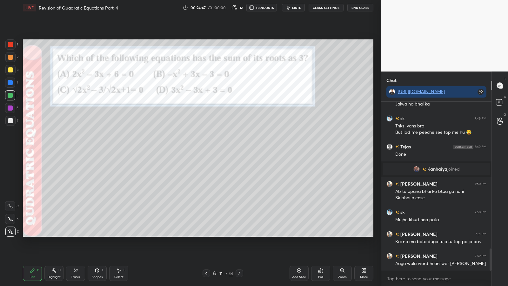
scroll to position [1118, 0]
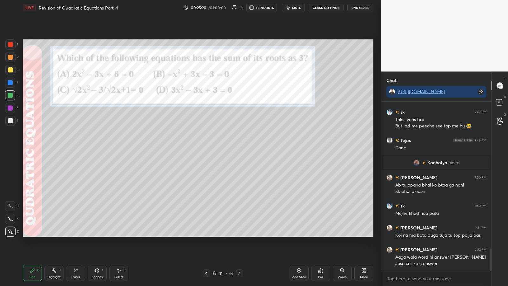
click at [227, 149] on div "Poll" at bounding box center [320, 272] width 19 height 15
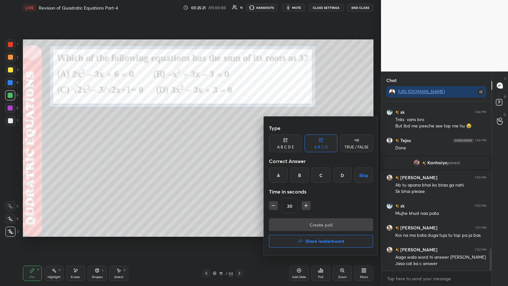
click at [227, 149] on div "B" at bounding box center [299, 174] width 19 height 15
click at [227, 149] on button "Create poll" at bounding box center [321, 224] width 104 height 13
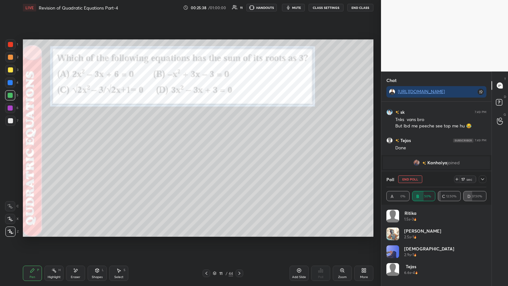
scroll to position [1173, 0]
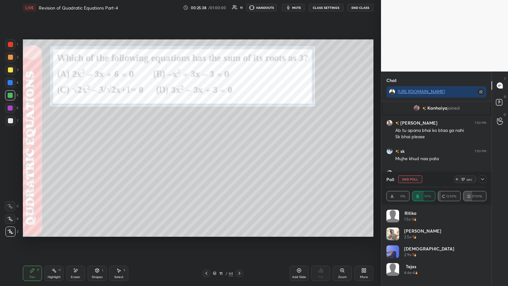
click at [226, 149] on div "11 / 44" at bounding box center [223, 273] width 20 height 6
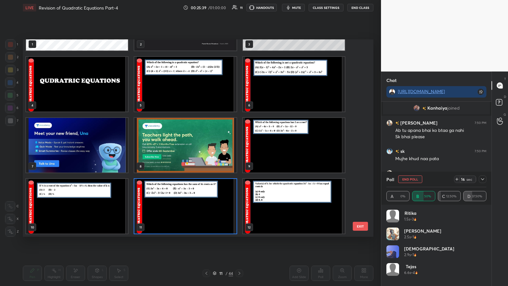
scroll to position [0, 0]
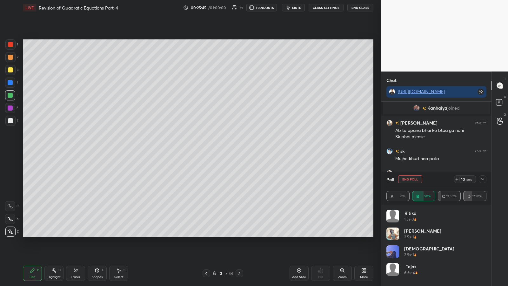
click at [55, 149] on rect at bounding box center [54, 270] width 3 height 3
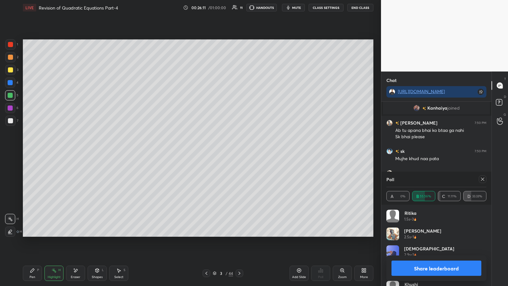
click at [227, 149] on div "44" at bounding box center [230, 273] width 4 height 6
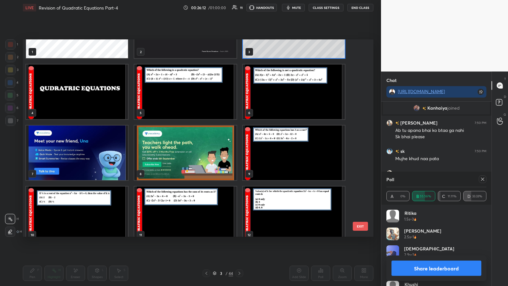
scroll to position [42, 0]
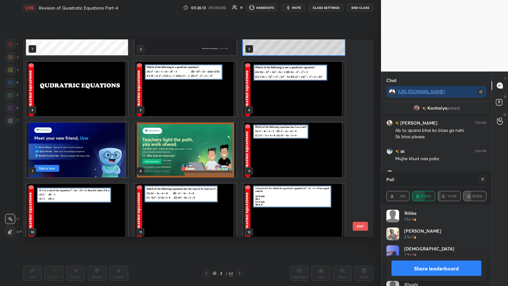
click at [100, 149] on img "grid" at bounding box center [77, 210] width 102 height 55
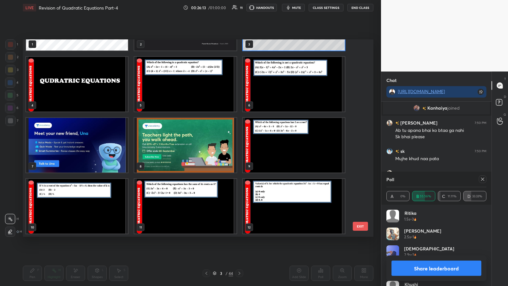
click at [100, 149] on img "grid" at bounding box center [77, 206] width 102 height 55
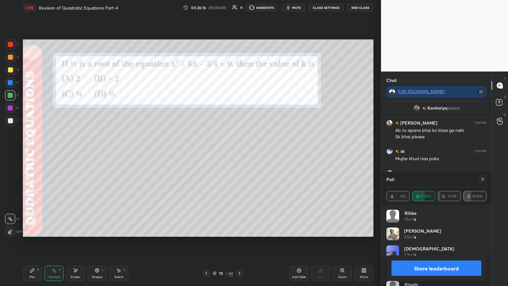
click at [227, 149] on icon at bounding box center [239, 272] width 5 height 5
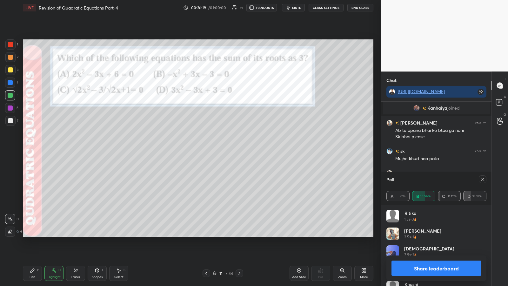
click at [35, 149] on div "Pen P" at bounding box center [32, 272] width 19 height 15
click at [11, 59] on div at bounding box center [10, 57] width 5 height 5
click at [12, 119] on div at bounding box center [10, 120] width 5 height 5
click at [10, 82] on div at bounding box center [10, 82] width 5 height 5
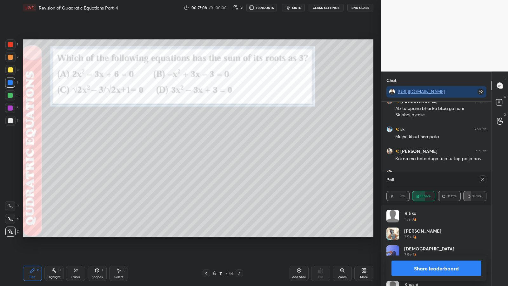
click at [12, 121] on div at bounding box center [10, 120] width 5 height 5
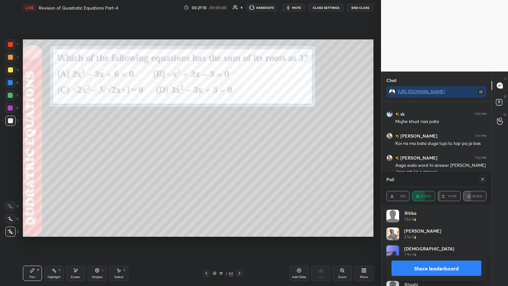
click at [10, 92] on div at bounding box center [10, 95] width 10 height 10
click at [227, 149] on button "Share leaderboard" at bounding box center [436, 267] width 90 height 15
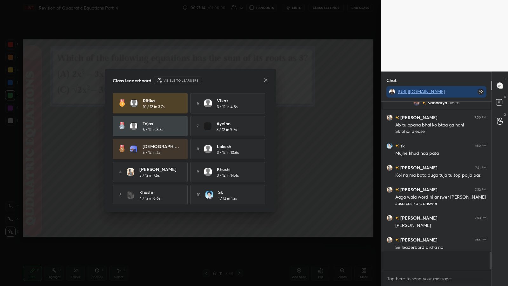
scroll to position [1177, 0]
click at [227, 80] on icon at bounding box center [265, 79] width 3 height 3
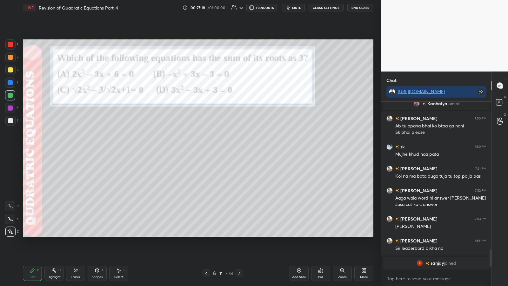
click at [227, 149] on icon at bounding box center [322, 270] width 1 height 3
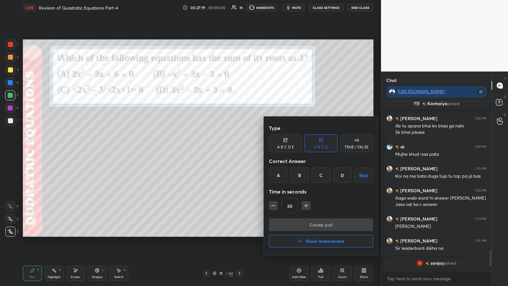
click at [227, 149] on h4 "Share leaderboard" at bounding box center [324, 241] width 39 height 4
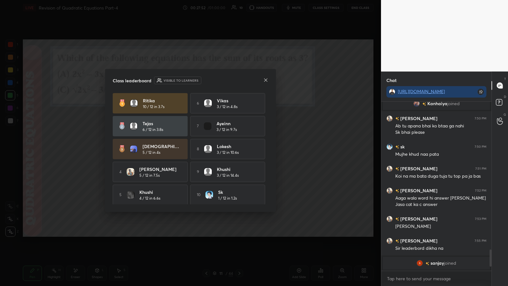
click at [227, 81] on icon at bounding box center [265, 79] width 5 height 5
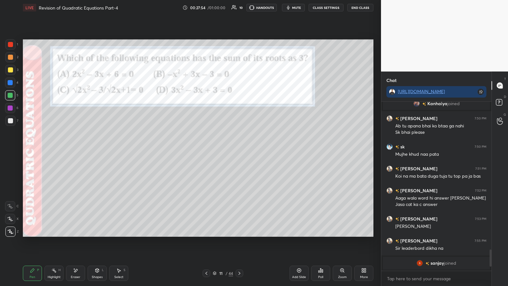
click at [227, 149] on icon at bounding box center [239, 272] width 5 height 5
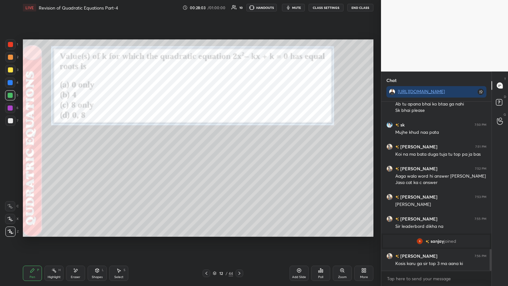
scroll to position [1150, 0]
click at [227, 149] on icon at bounding box center [239, 272] width 5 height 5
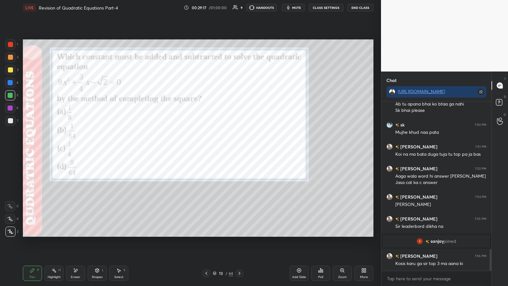
click at [207, 149] on icon at bounding box center [206, 272] width 5 height 5
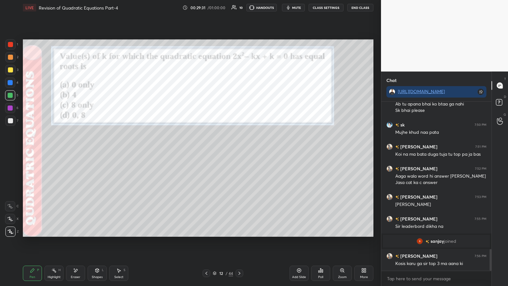
scroll to position [1172, 0]
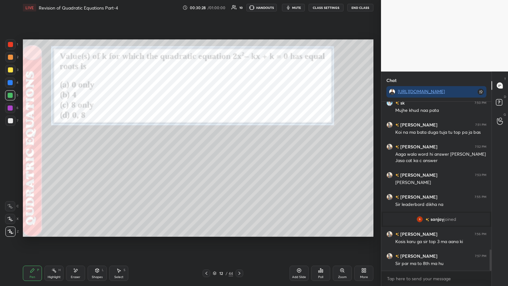
click at [227, 7] on button "End Class" at bounding box center [360, 8] width 26 height 8
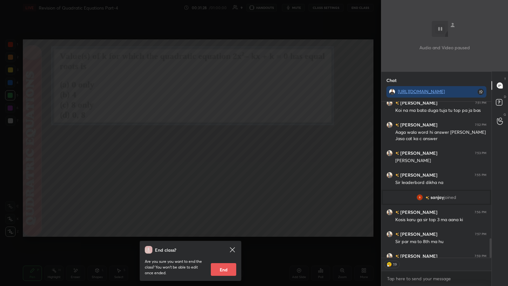
scroll to position [1223, 0]
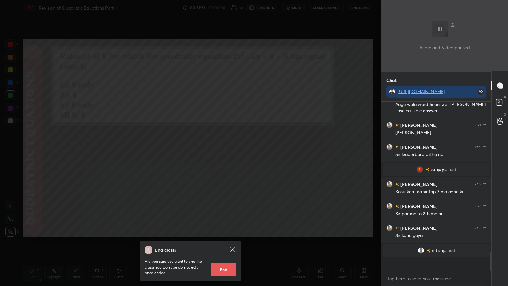
click at [227, 149] on icon at bounding box center [232, 250] width 8 height 8
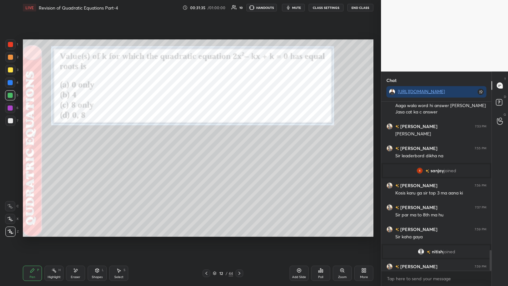
scroll to position [1220, 0]
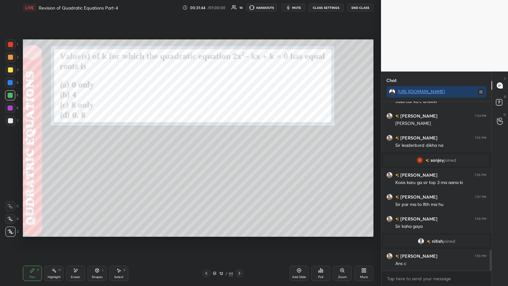
click at [227, 149] on icon at bounding box center [320, 269] width 5 height 5
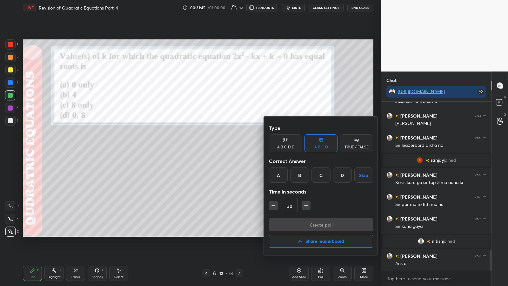
click at [227, 149] on div "D" at bounding box center [342, 174] width 19 height 15
click at [227, 149] on button "Create poll" at bounding box center [321, 224] width 104 height 13
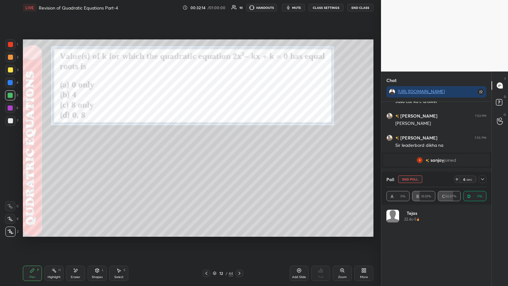
scroll to position [74, 98]
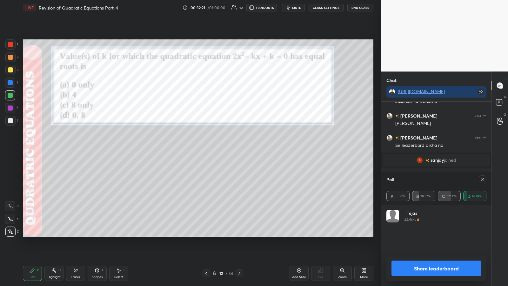
click at [227, 149] on button "Share leaderboard" at bounding box center [436, 267] width 90 height 15
click at [227, 149] on div "Tejas 22.4s • 5" at bounding box center [436, 247] width 100 height 76
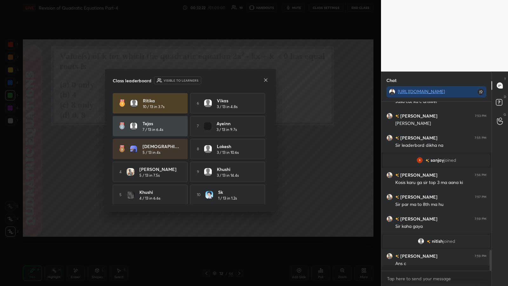
scroll to position [2, 2]
click at [227, 81] on icon at bounding box center [265, 79] width 5 height 5
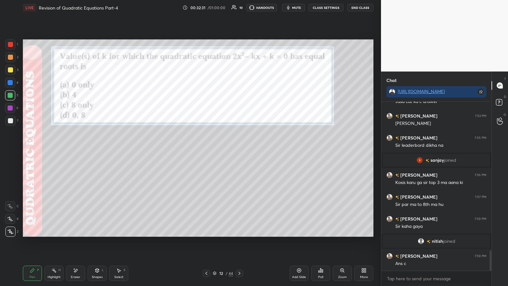
scroll to position [1242, 0]
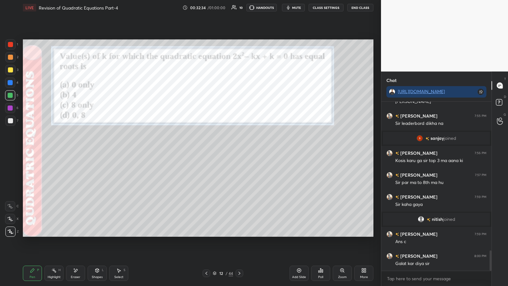
click at [10, 56] on div at bounding box center [10, 57] width 5 height 5
click at [227, 149] on icon at bounding box center [298, 269] width 5 height 5
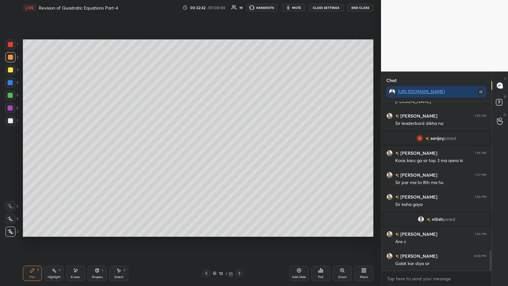
click at [10, 57] on div at bounding box center [10, 57] width 5 height 5
click at [205, 135] on p "Undo" at bounding box center [205, 135] width 10 height 5
click at [207, 149] on p "Undo" at bounding box center [210, 173] width 10 height 5
click at [222, 149] on p "Undo" at bounding box center [226, 178] width 10 height 5
click at [202, 149] on p "Undo" at bounding box center [206, 172] width 10 height 5
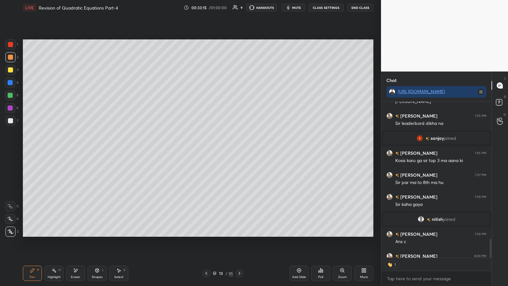
scroll to position [154, 108]
type textarea "x"
click at [227, 149] on div "Poll" at bounding box center [320, 272] width 19 height 15
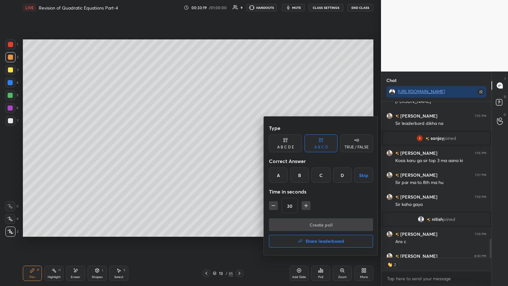
click at [227, 149] on div "D" at bounding box center [342, 174] width 19 height 15
click at [227, 149] on icon "button" at bounding box center [273, 205] width 3 height 0
type input "15"
click at [227, 149] on button "Create poll" at bounding box center [321, 224] width 104 height 13
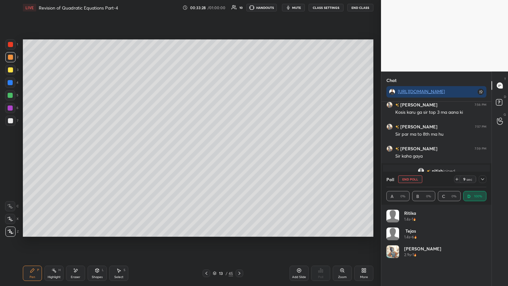
scroll to position [1282, 0]
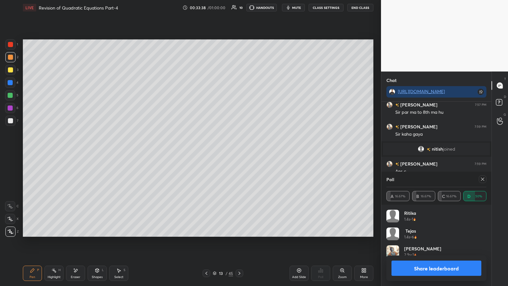
click at [227, 149] on button "Share leaderboard" at bounding box center [436, 267] width 90 height 15
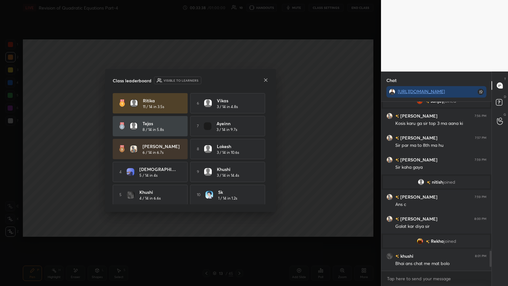
scroll to position [1254, 0]
click at [227, 80] on icon at bounding box center [265, 79] width 5 height 5
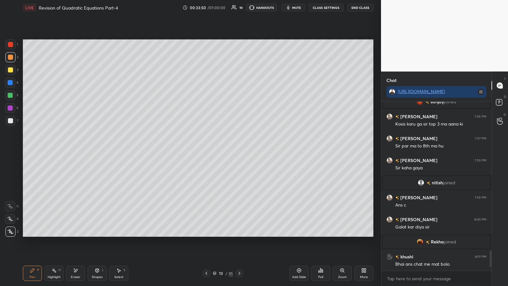
click at [10, 119] on div at bounding box center [10, 120] width 5 height 5
click at [121, 149] on icon at bounding box center [118, 269] width 5 height 5
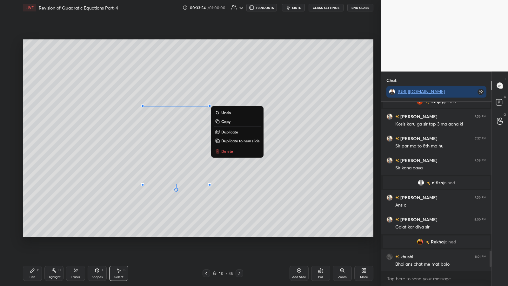
click at [227, 149] on p "Delete" at bounding box center [227, 150] width 12 height 5
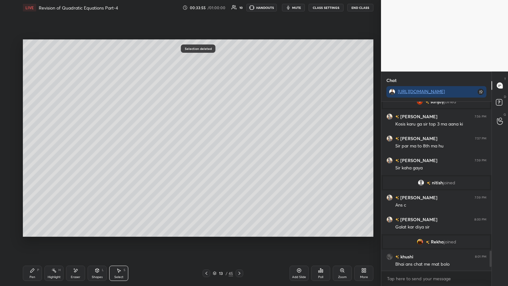
click at [32, 149] on icon at bounding box center [32, 269] width 5 height 5
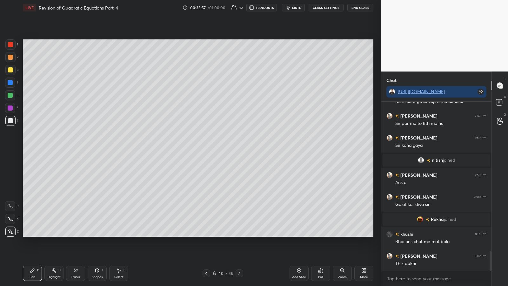
scroll to position [1299, 0]
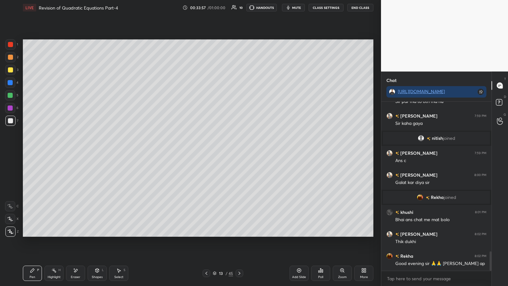
click at [11, 58] on div at bounding box center [10, 57] width 5 height 5
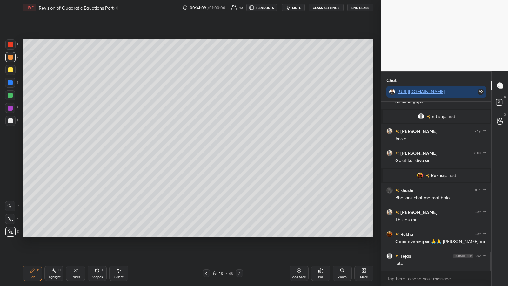
click at [11, 120] on div at bounding box center [10, 120] width 5 height 5
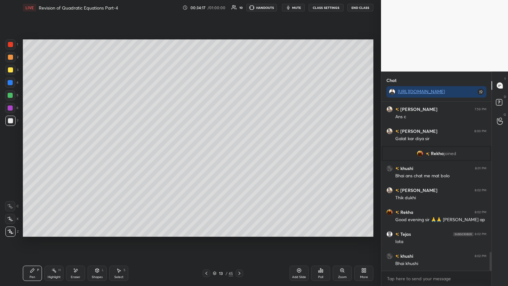
click at [9, 94] on div at bounding box center [10, 95] width 5 height 5
click at [11, 119] on div at bounding box center [10, 120] width 5 height 5
click at [11, 95] on div at bounding box center [10, 95] width 5 height 5
click at [12, 123] on div at bounding box center [10, 120] width 10 height 10
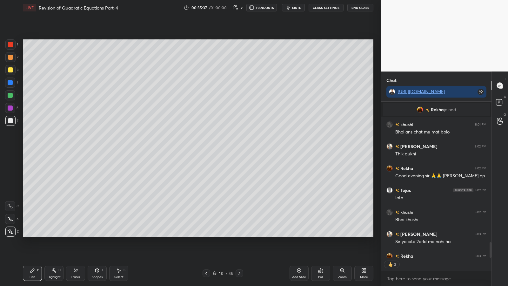
scroll to position [1421, 0]
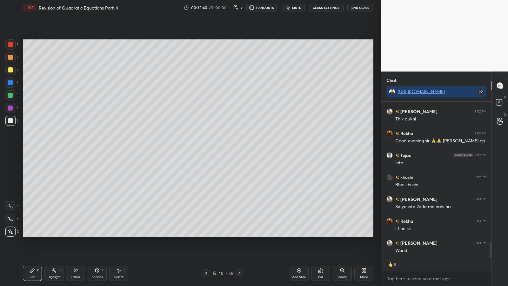
click at [207, 149] on icon at bounding box center [206, 272] width 5 height 5
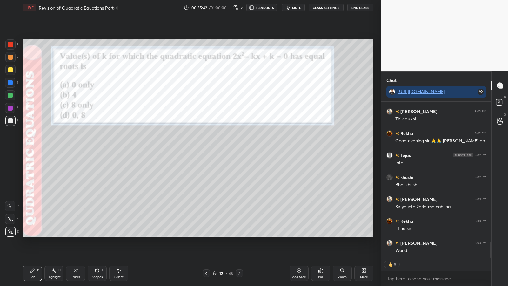
click at [227, 149] on icon at bounding box center [298, 269] width 5 height 5
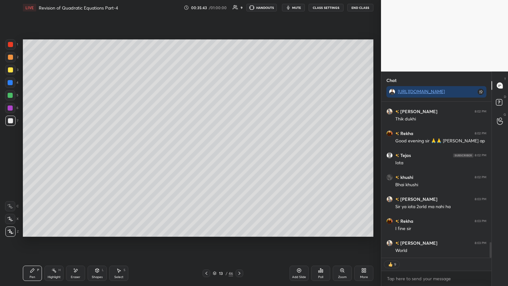
click at [10, 55] on div at bounding box center [10, 57] width 5 height 5
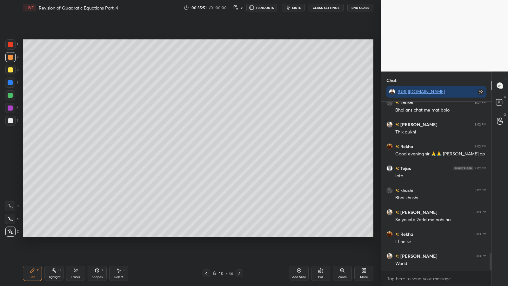
scroll to position [1408, 0]
click at [5, 127] on div "7" at bounding box center [11, 121] width 13 height 13
click at [11, 60] on div at bounding box center [10, 57] width 10 height 10
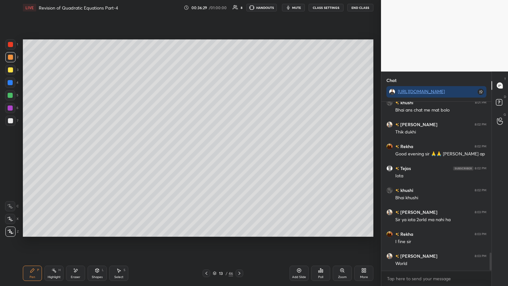
click at [13, 121] on div at bounding box center [10, 120] width 10 height 10
click at [10, 94] on div at bounding box center [10, 95] width 5 height 5
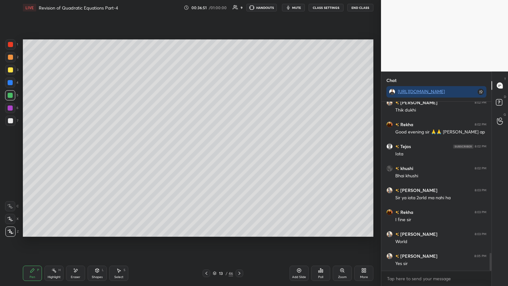
click at [10, 122] on div at bounding box center [10, 120] width 5 height 5
click at [10, 96] on div at bounding box center [10, 95] width 5 height 5
click at [10, 70] on div at bounding box center [10, 69] width 5 height 5
click at [11, 120] on div at bounding box center [10, 120] width 5 height 5
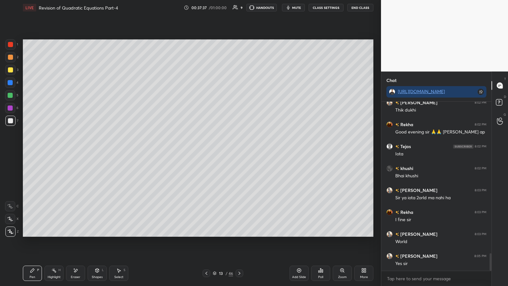
scroll to position [1452, 0]
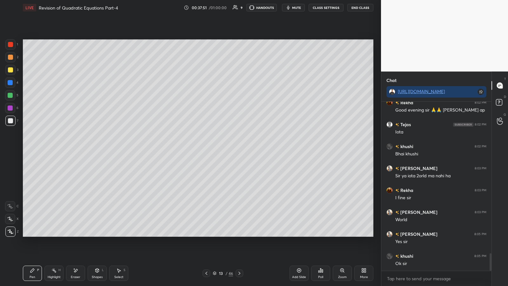
click at [205, 149] on icon at bounding box center [206, 272] width 5 height 5
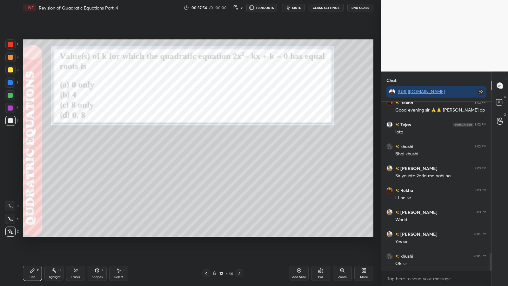
click at [11, 57] on div at bounding box center [10, 57] width 5 height 5
click at [11, 56] on div at bounding box center [10, 57] width 5 height 5
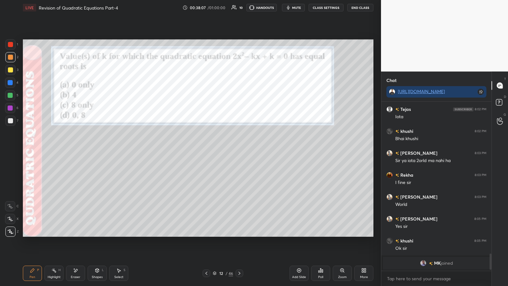
scroll to position [1467, 0]
click at [9, 149] on icon at bounding box center [10, 218] width 6 height 4
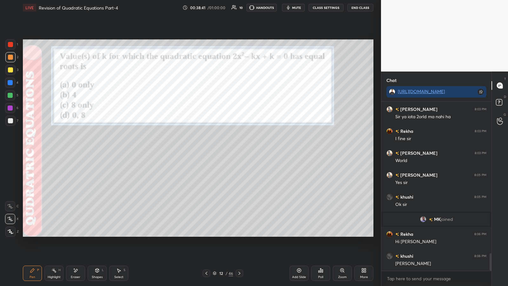
scroll to position [1460, 0]
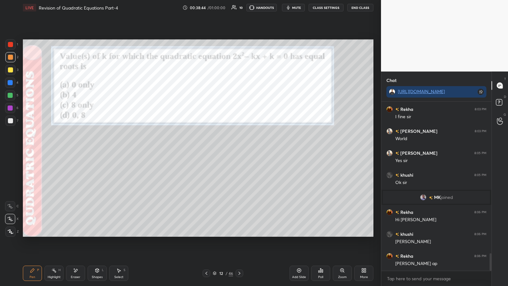
click at [10, 118] on div at bounding box center [10, 120] width 5 height 5
click at [8, 119] on div at bounding box center [10, 120] width 5 height 5
click at [10, 83] on div at bounding box center [10, 82] width 5 height 5
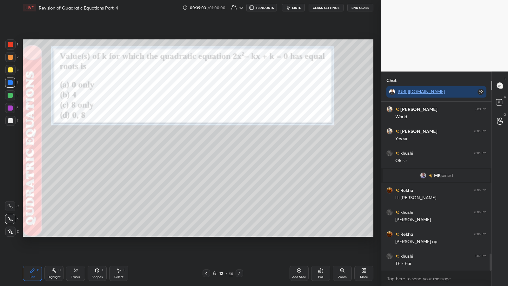
click at [10, 121] on div at bounding box center [10, 120] width 5 height 5
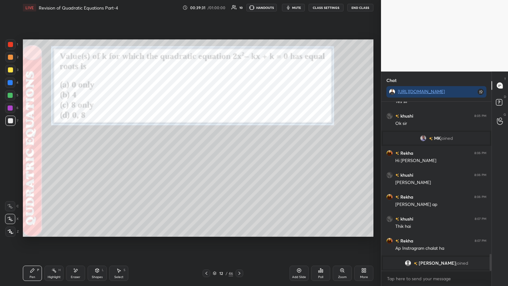
scroll to position [1524, 0]
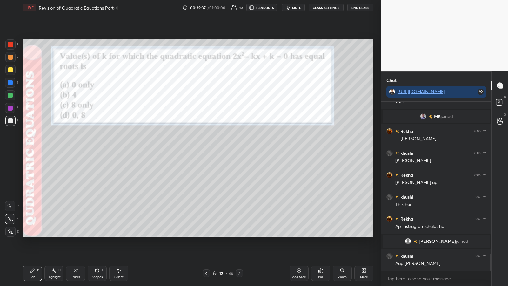
click at [78, 149] on div "Eraser" at bounding box center [75, 272] width 19 height 15
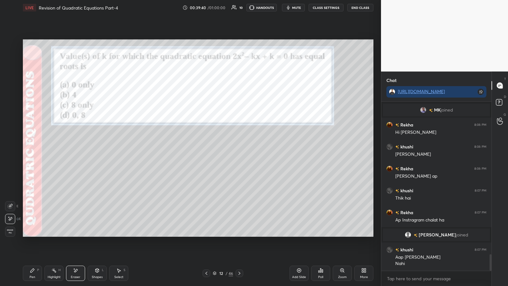
click at [34, 149] on icon at bounding box center [32, 269] width 5 height 5
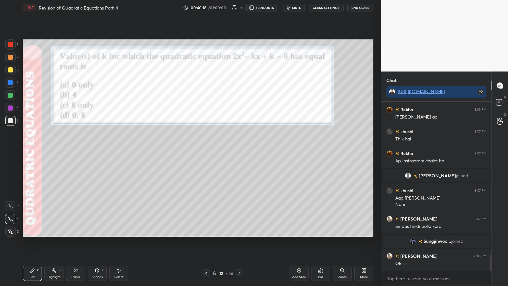
scroll to position [1599, 0]
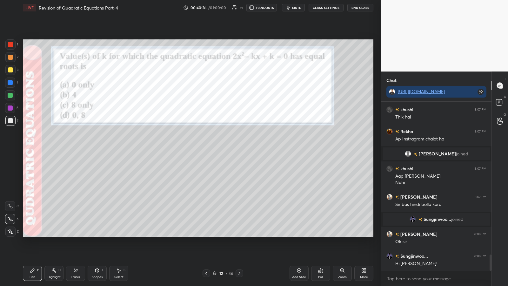
click at [14, 42] on div at bounding box center [10, 44] width 10 height 10
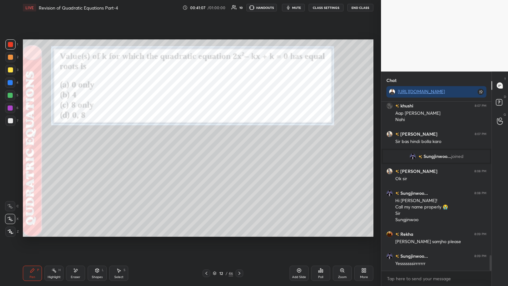
scroll to position [1690, 0]
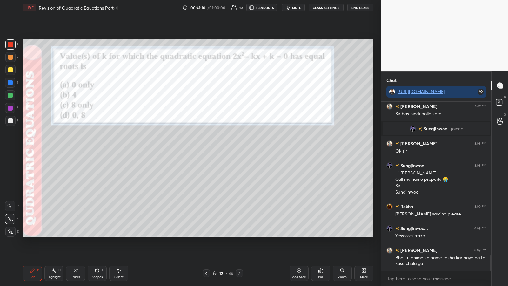
click at [227, 149] on icon at bounding box center [239, 272] width 5 height 5
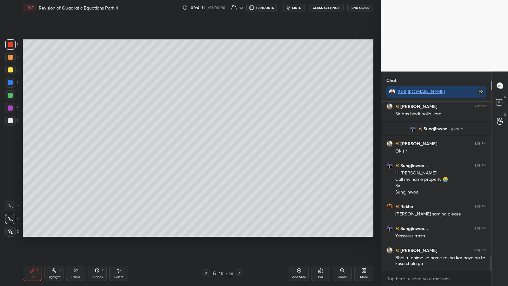
click at [227, 149] on icon at bounding box center [239, 272] width 5 height 5
click at [227, 149] on div at bounding box center [239, 273] width 8 height 8
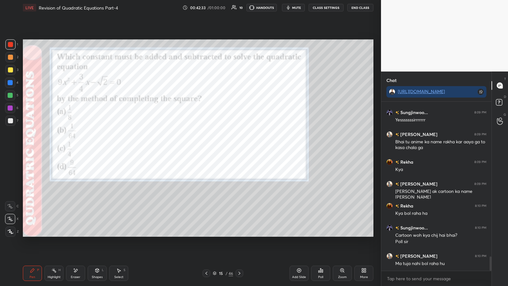
scroll to position [1828, 0]
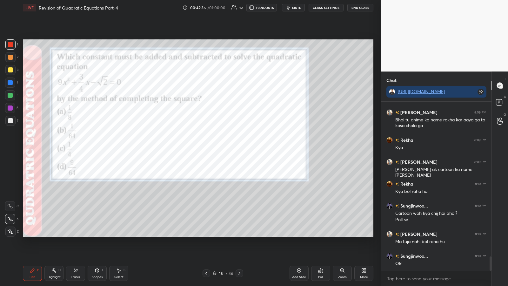
click at [10, 46] on div at bounding box center [10, 44] width 5 height 5
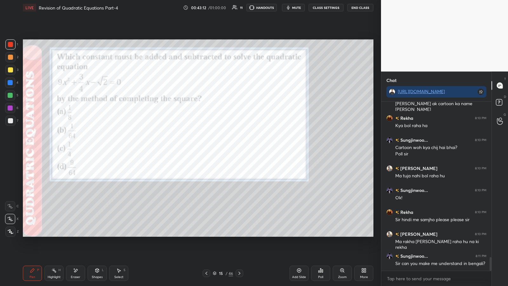
scroll to position [1915, 0]
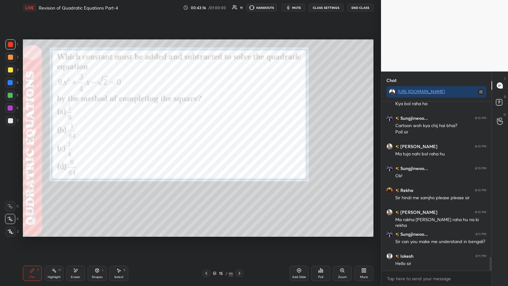
click at [10, 46] on div at bounding box center [10, 44] width 5 height 5
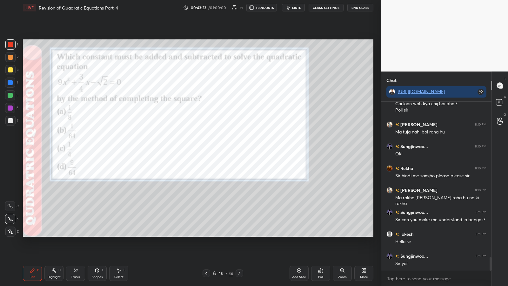
scroll to position [1959, 0]
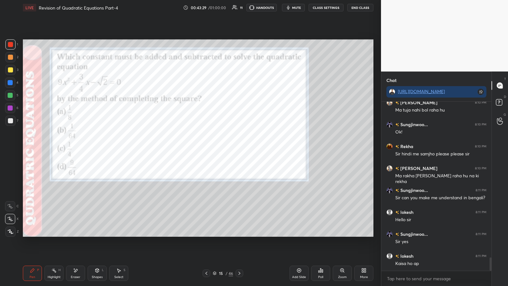
click at [10, 57] on div at bounding box center [10, 57] width 5 height 5
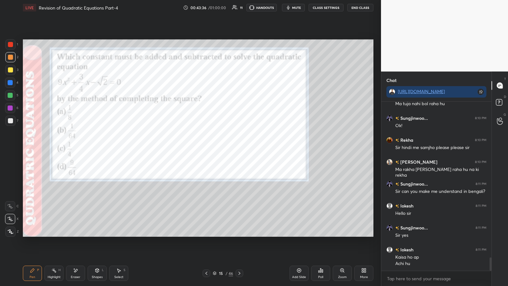
click at [207, 149] on icon at bounding box center [206, 272] width 2 height 3
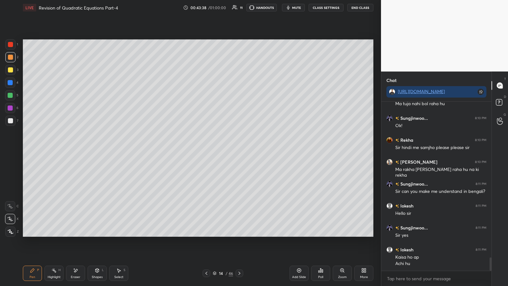
click at [227, 149] on icon at bounding box center [298, 269] width 5 height 5
click at [10, 59] on div at bounding box center [10, 57] width 5 height 5
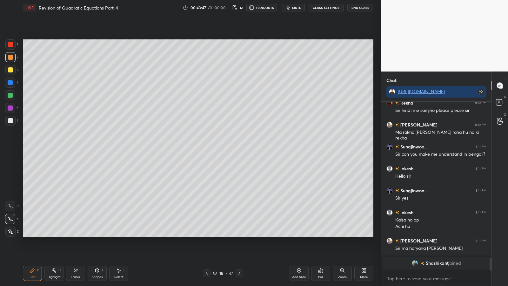
scroll to position [1923, 0]
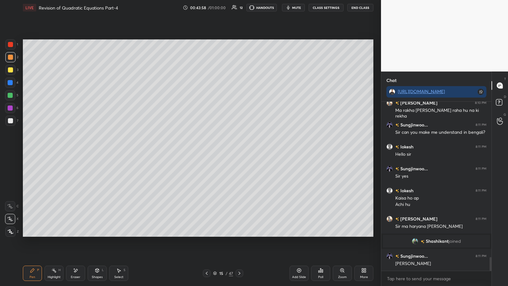
click at [8, 119] on div at bounding box center [10, 120] width 5 height 5
click at [18, 121] on div "1 2 3 4 5 6 7 C X Z E E Erase all H H" at bounding box center [10, 137] width 20 height 197
click at [13, 58] on div at bounding box center [10, 57] width 10 height 10
click at [12, 120] on div at bounding box center [10, 120] width 5 height 5
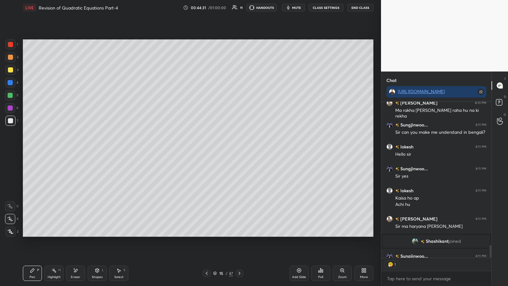
click at [75, 149] on icon at bounding box center [75, 269] width 5 height 5
click at [31, 149] on div "Pen P" at bounding box center [32, 272] width 19 height 15
click at [227, 149] on icon at bounding box center [239, 272] width 5 height 5
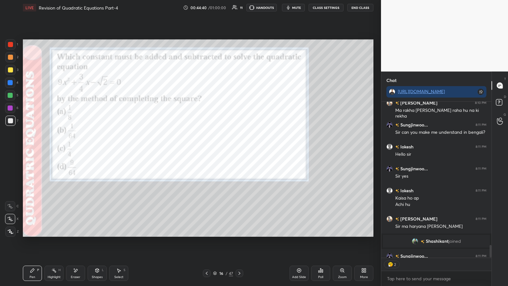
click at [11, 42] on div at bounding box center [10, 44] width 5 height 5
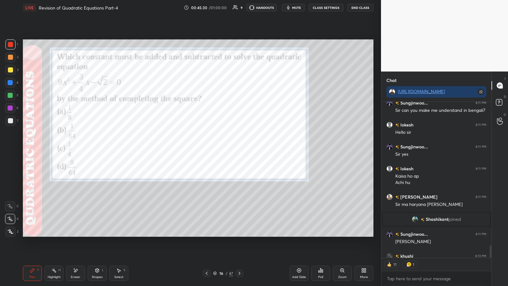
click at [227, 149] on icon at bounding box center [320, 269] width 5 height 5
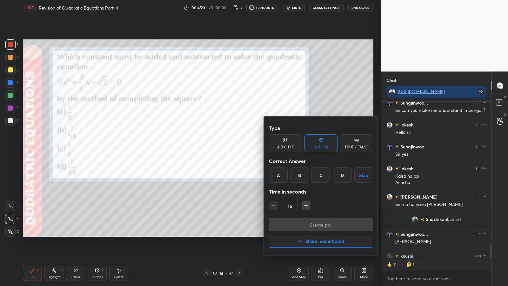
type textarea "x"
click at [227, 149] on div "B" at bounding box center [299, 174] width 19 height 15
click at [227, 149] on icon "button" at bounding box center [306, 205] width 6 height 6
type input "30"
click at [227, 149] on button "Create poll" at bounding box center [321, 224] width 104 height 13
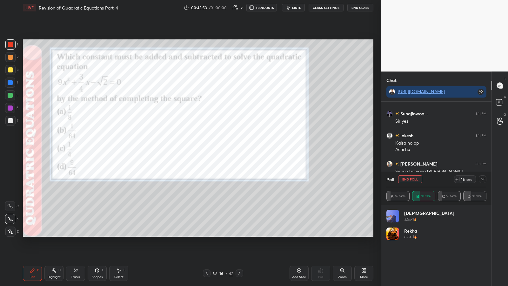
scroll to position [2000, 0]
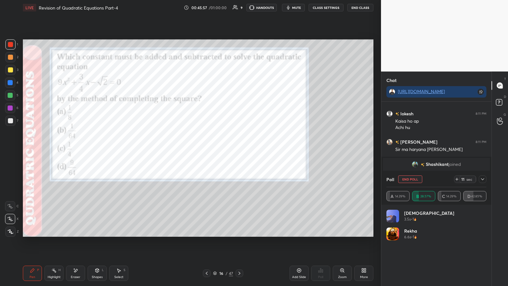
click at [227, 149] on icon at bounding box center [482, 179] width 3 height 2
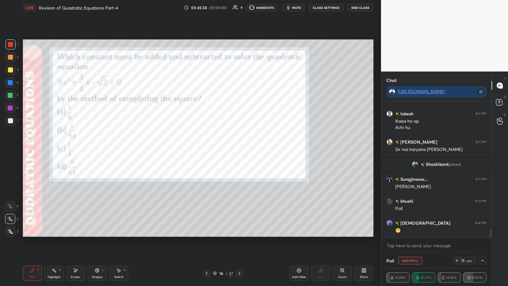
scroll to position [0, 2]
click at [227, 149] on icon at bounding box center [482, 260] width 3 height 2
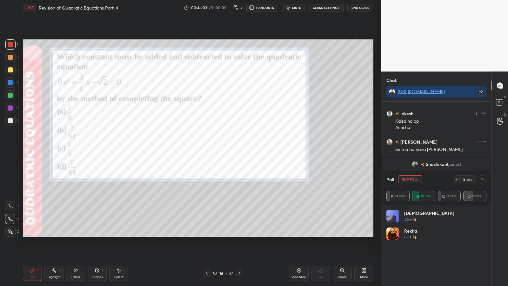
scroll to position [74, 98]
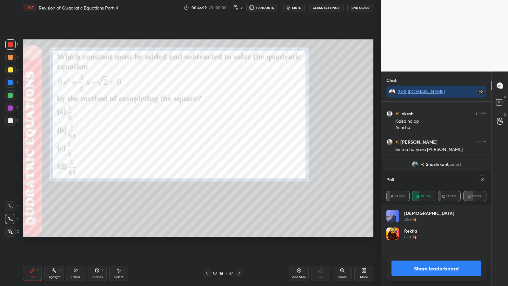
click at [227, 149] on button "Share leaderboard" at bounding box center [436, 267] width 90 height 15
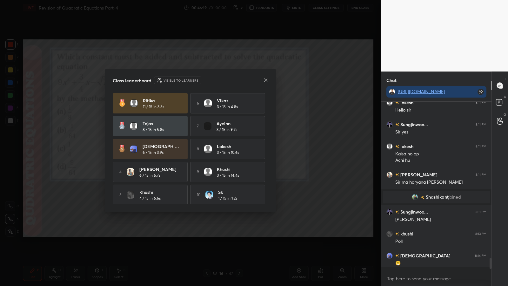
scroll to position [167, 108]
click at [227, 80] on icon at bounding box center [265, 79] width 3 height 3
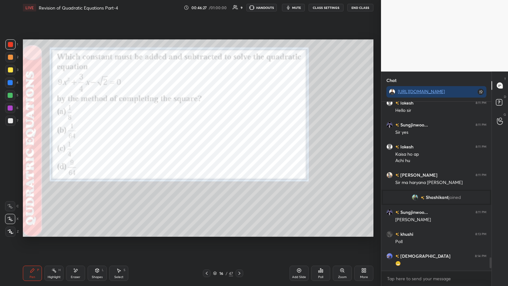
click at [12, 44] on div at bounding box center [10, 44] width 5 height 5
click at [9, 149] on icon at bounding box center [11, 231] width 6 height 4
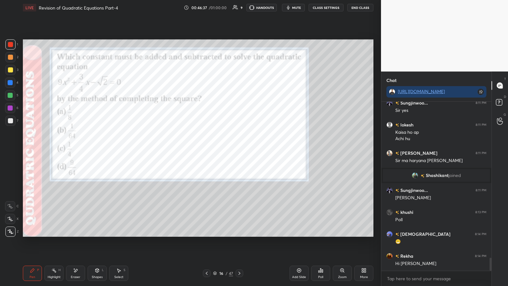
scroll to position [2004, 0]
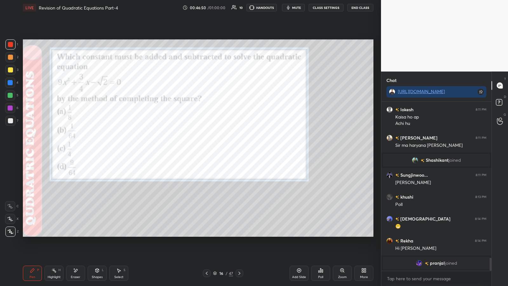
click at [10, 122] on div at bounding box center [10, 120] width 5 height 5
click at [11, 45] on div at bounding box center [10, 44] width 5 height 5
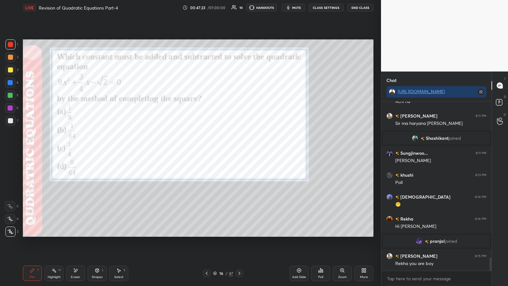
scroll to position [2006, 0]
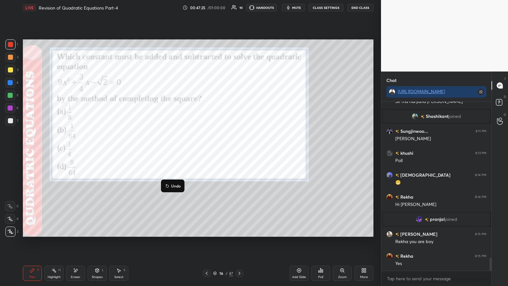
click at [174, 149] on p "Undo" at bounding box center [176, 185] width 10 height 5
click at [191, 149] on p "Undo" at bounding box center [190, 194] width 10 height 5
click at [223, 149] on p "Undo" at bounding box center [225, 206] width 10 height 5
click at [227, 149] on p "Undo" at bounding box center [248, 214] width 10 height 5
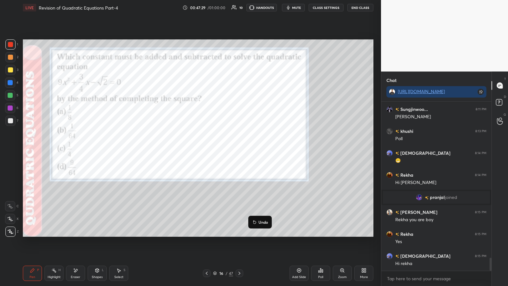
click at [227, 149] on p "Undo" at bounding box center [263, 221] width 10 height 5
click at [227, 149] on p "Undo" at bounding box center [281, 229] width 10 height 5
click at [227, 149] on p "Undo" at bounding box center [296, 230] width 10 height 5
click at [227, 149] on p "Undo" at bounding box center [309, 230] width 10 height 5
click at [227, 149] on p "Undo" at bounding box center [324, 230] width 10 height 5
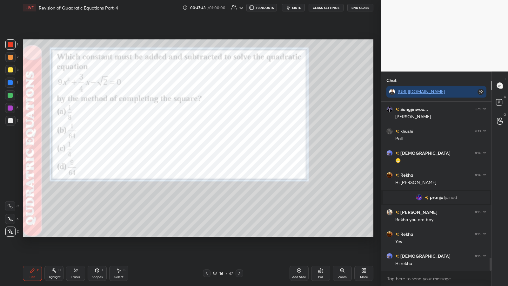
click at [11, 121] on div at bounding box center [10, 120] width 5 height 5
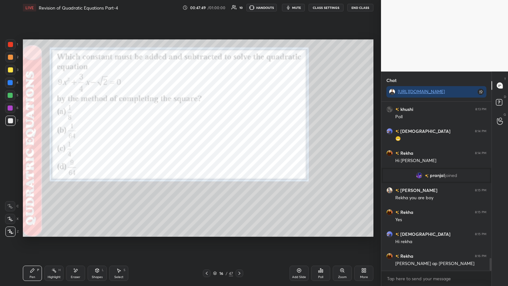
scroll to position [2071, 0]
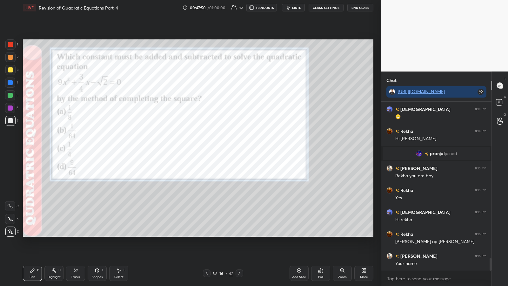
click at [10, 46] on div at bounding box center [10, 44] width 5 height 5
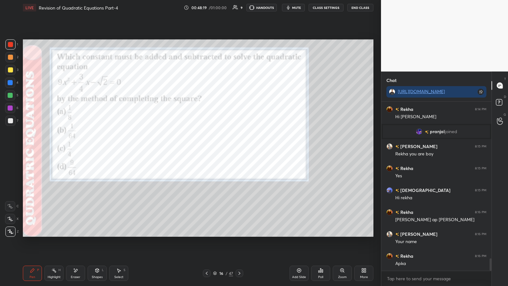
scroll to position [2115, 0]
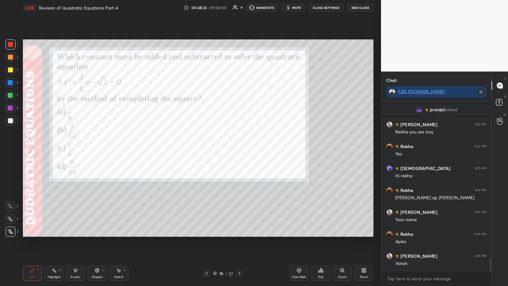
click at [73, 149] on icon at bounding box center [75, 269] width 5 height 5
click at [31, 149] on icon at bounding box center [32, 270] width 4 height 4
click at [227, 149] on icon at bounding box center [239, 272] width 5 height 5
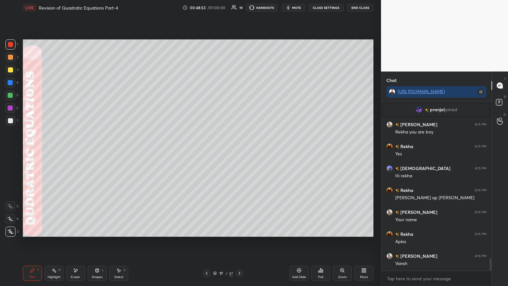
click at [227, 149] on icon at bounding box center [239, 272] width 5 height 5
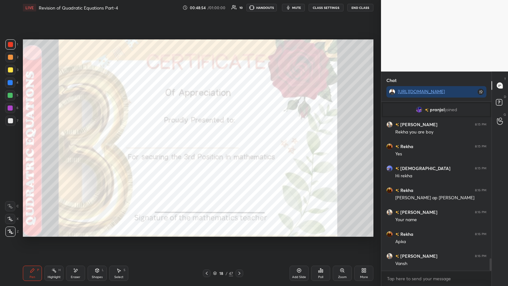
click at [204, 149] on icon at bounding box center [206, 272] width 5 height 5
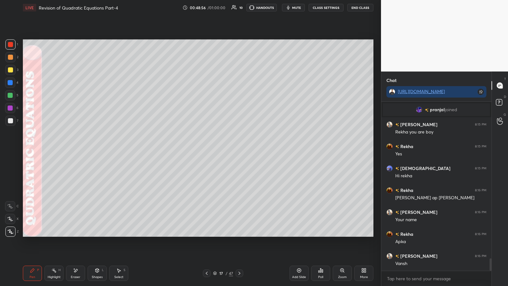
click at [7, 59] on div at bounding box center [10, 57] width 10 height 10
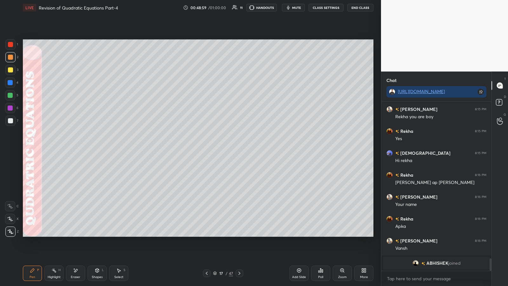
scroll to position [2086, 0]
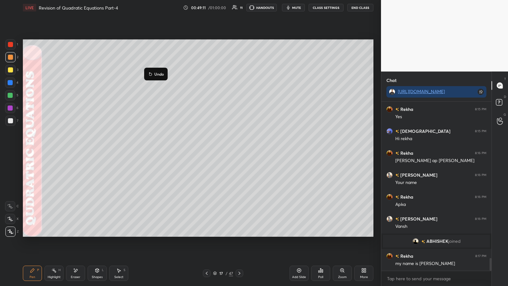
click at [158, 73] on p "Undo" at bounding box center [159, 73] width 10 height 5
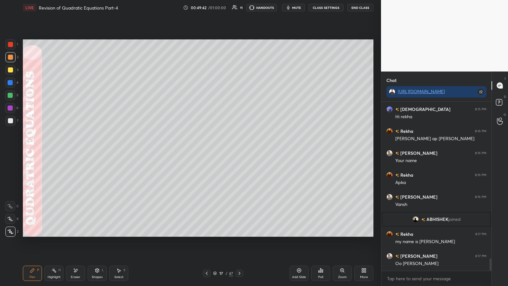
scroll to position [2130, 0]
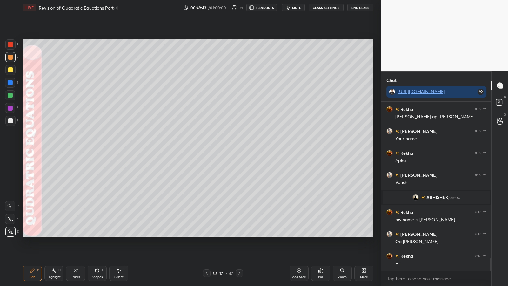
click at [11, 121] on div at bounding box center [10, 120] width 5 height 5
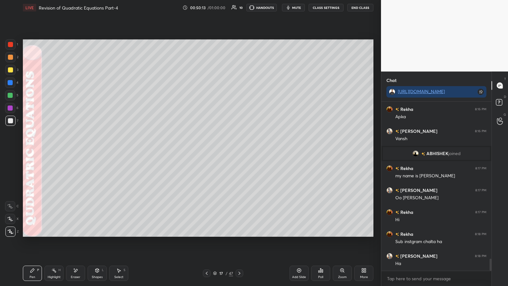
scroll to position [2195, 0]
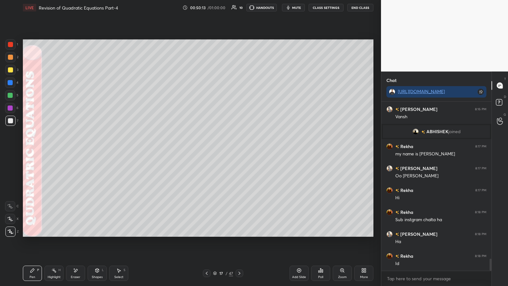
click at [11, 96] on div at bounding box center [10, 95] width 5 height 5
click at [7, 118] on div at bounding box center [10, 120] width 10 height 10
click at [9, 82] on div at bounding box center [10, 82] width 5 height 5
click at [13, 120] on div at bounding box center [10, 120] width 10 height 10
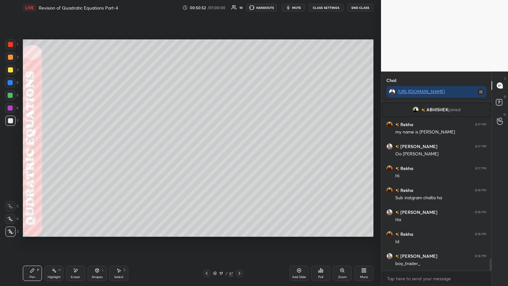
click at [227, 149] on icon at bounding box center [320, 269] width 5 height 5
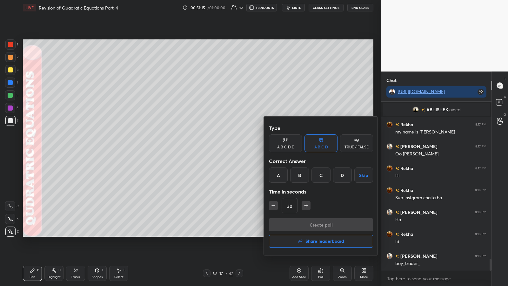
scroll to position [2232, 0]
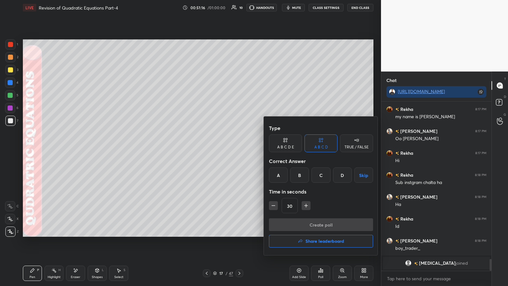
click at [227, 149] on div "C" at bounding box center [320, 174] width 19 height 15
click at [227, 149] on button "Create poll" at bounding box center [321, 224] width 104 height 13
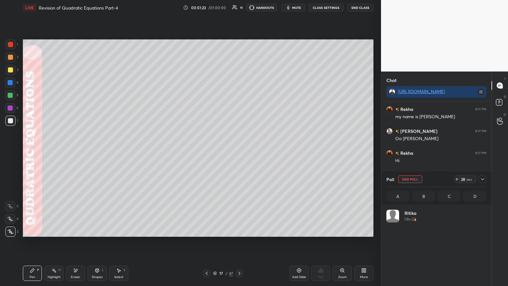
scroll to position [2, 2]
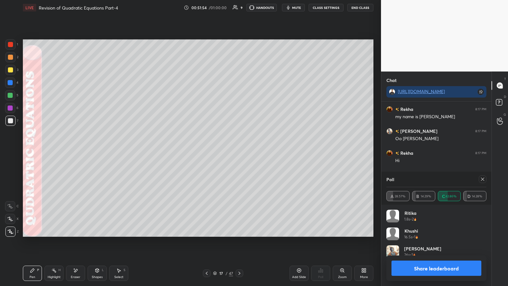
click at [227, 149] on button "Share leaderboard" at bounding box center [436, 267] width 90 height 15
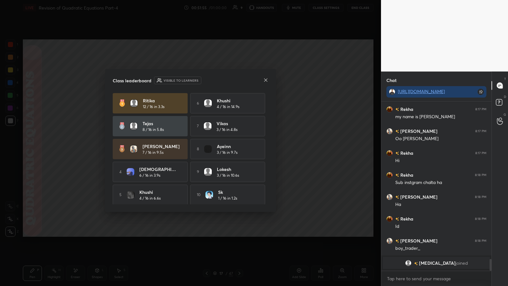
scroll to position [182, 108]
click at [227, 80] on icon at bounding box center [265, 79] width 3 height 3
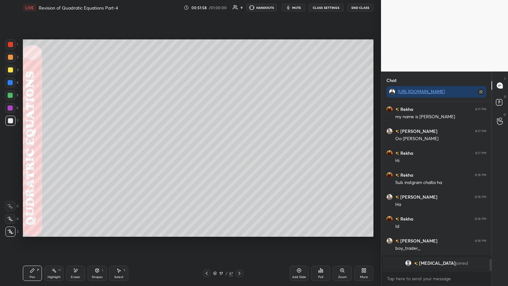
click at [12, 45] on div at bounding box center [10, 44] width 5 height 5
click at [75, 149] on icon at bounding box center [75, 269] width 3 height 3
click at [39, 149] on div "P" at bounding box center [38, 269] width 2 height 3
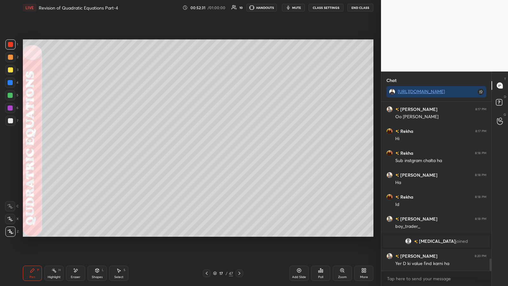
scroll to position [2228, 0]
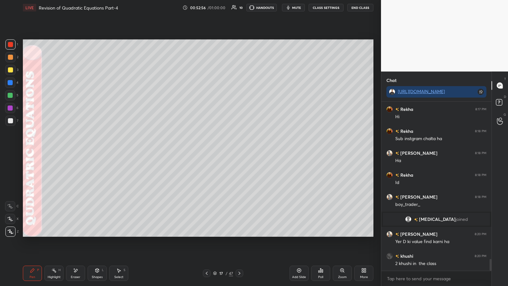
click at [6, 149] on div "1 2 3 4 5 6 7 C X Z E E Erase all H H LIVE Revision of Quadratic Equations Part…" at bounding box center [188, 143] width 376 height 286
click at [4, 149] on div "1 2 3 4 5 6 7 C X Z E E Erase all H H LIVE Revision of Quadratic Equations Part…" at bounding box center [188, 143] width 376 height 286
type textarea "x"
paste textarea "[URL][DOMAIN_NAME]"
type textarea "[URL][DOMAIN_NAME]"
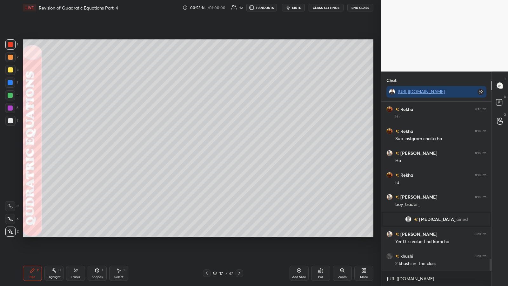
type textarea "x"
click at [227, 149] on icon at bounding box center [480, 277] width 5 height 5
type textarea "x"
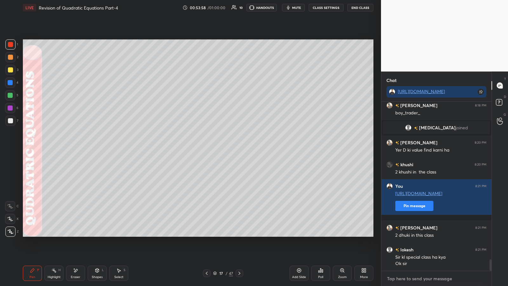
scroll to position [2342, 0]
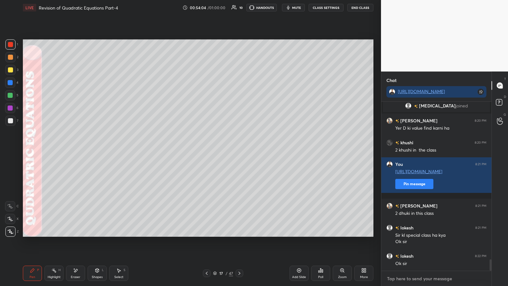
paste textarea "[URL][DOMAIN_NAME]"
type textarea "[URL][DOMAIN_NAME]"
type textarea "x"
type textarea "[URL][DOMAIN_NAME]"
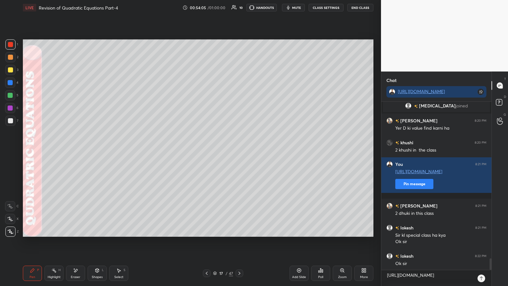
click at [227, 149] on div at bounding box center [481, 278] width 8 height 8
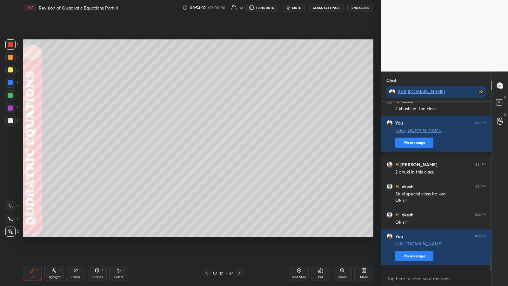
click at [227, 149] on icon at bounding box center [239, 272] width 5 height 5
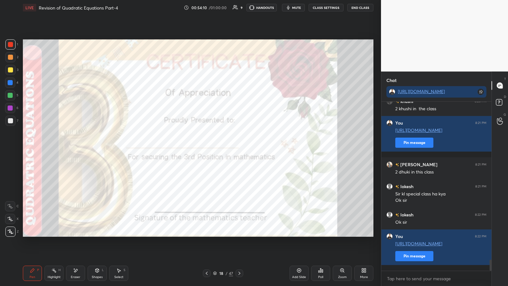
click at [227, 149] on icon at bounding box center [318, 271] width 1 height 2
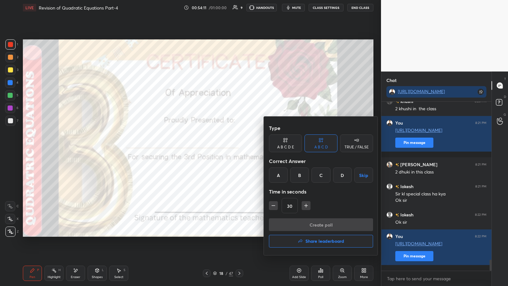
click at [227, 149] on div "A" at bounding box center [278, 174] width 19 height 15
click at [227, 149] on button "Create poll" at bounding box center [321, 224] width 104 height 13
type textarea "x"
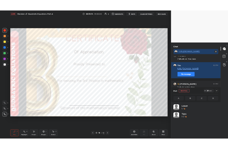
scroll to position [74, 98]
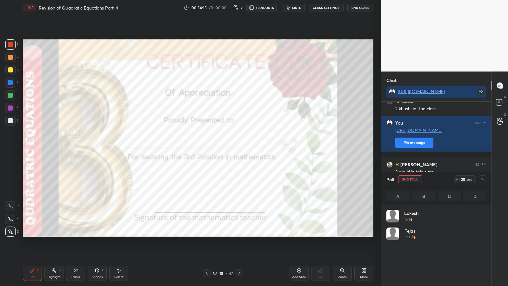
click at [10, 95] on div at bounding box center [10, 95] width 5 height 5
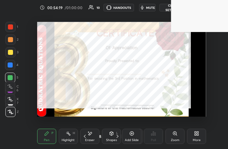
scroll to position [109, 202]
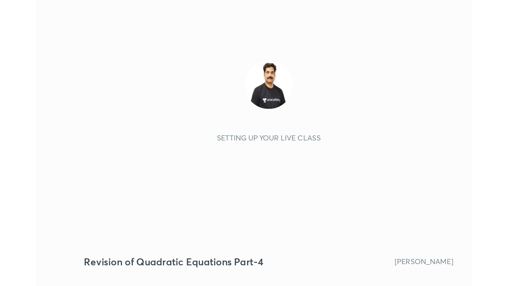
scroll to position [109, 202]
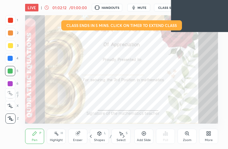
click at [208, 135] on icon at bounding box center [208, 135] width 2 height 2
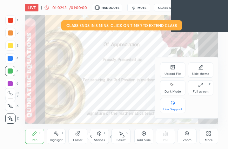
click at [174, 89] on icon at bounding box center [172, 85] width 5 height 8
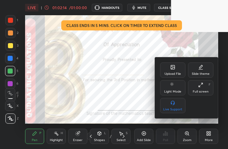
click at [201, 87] on icon at bounding box center [200, 84] width 5 height 5
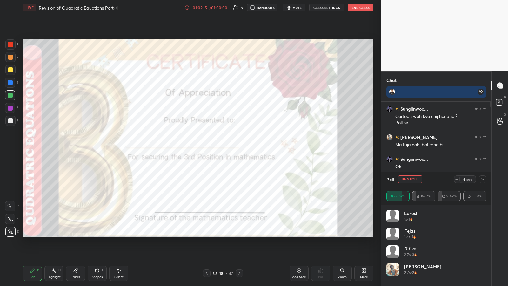
scroll to position [0, 0]
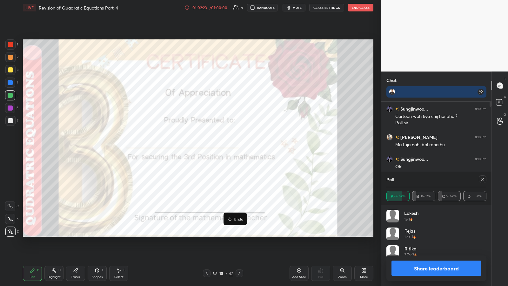
click at [227, 149] on p "Undo" at bounding box center [239, 218] width 10 height 5
click at [227, 149] on p "Undo" at bounding box center [252, 223] width 10 height 5
click at [227, 149] on icon at bounding box center [239, 272] width 5 height 5
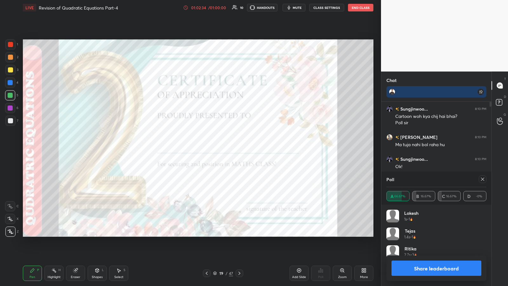
click at [227, 149] on icon at bounding box center [239, 272] width 5 height 5
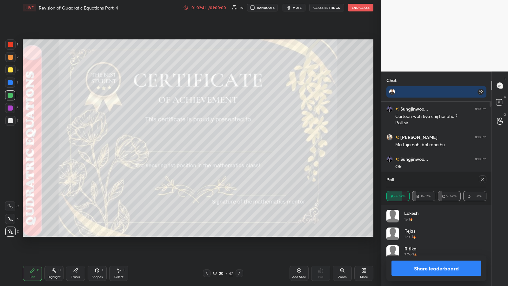
click at [227, 149] on button "Share leaderboard" at bounding box center [436, 267] width 90 height 15
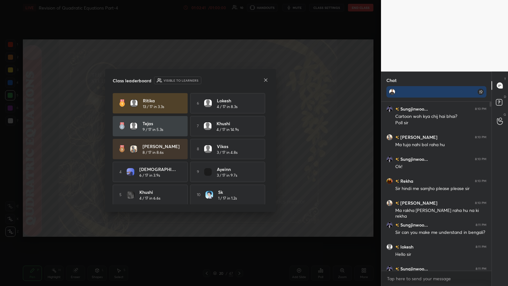
scroll to position [182, 108]
click at [227, 80] on icon at bounding box center [265, 79] width 3 height 3
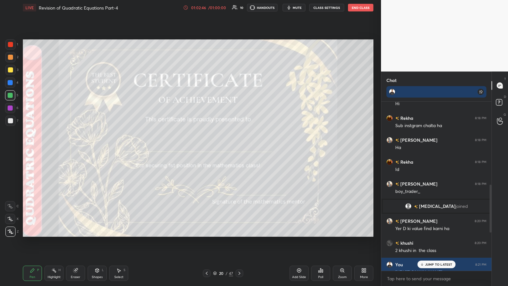
scroll to position [716, 0]
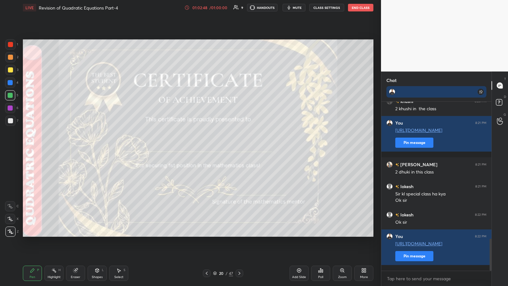
click at [206, 149] on icon at bounding box center [206, 272] width 5 height 5
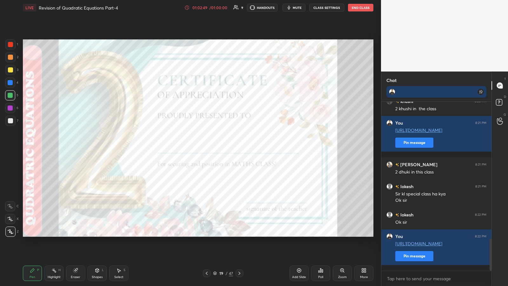
click at [206, 149] on icon at bounding box center [207, 272] width 2 height 3
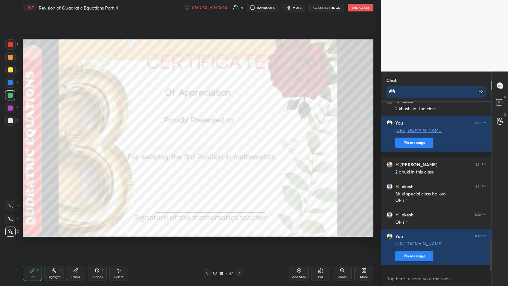
click at [10, 43] on div at bounding box center [10, 44] width 5 height 5
click at [227, 149] on div "Poll" at bounding box center [320, 272] width 19 height 15
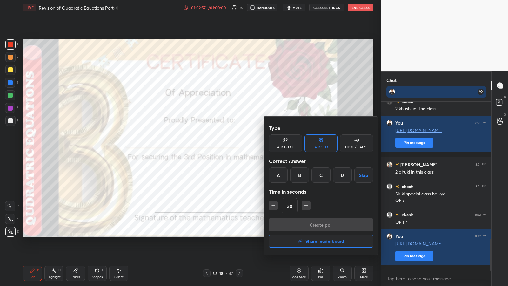
click at [227, 149] on h4 "Share leaderboard" at bounding box center [324, 241] width 39 height 4
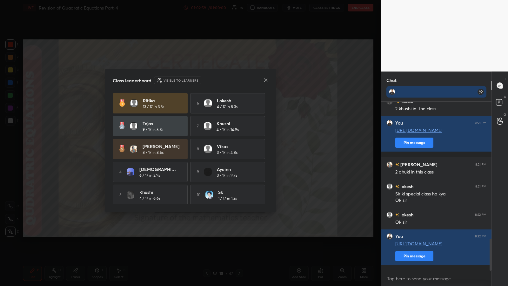
click at [227, 82] on icon at bounding box center [265, 79] width 5 height 5
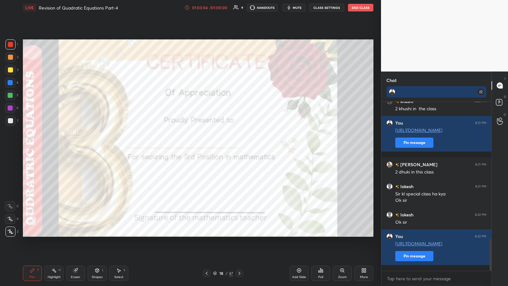
click at [227, 149] on icon at bounding box center [239, 272] width 5 height 5
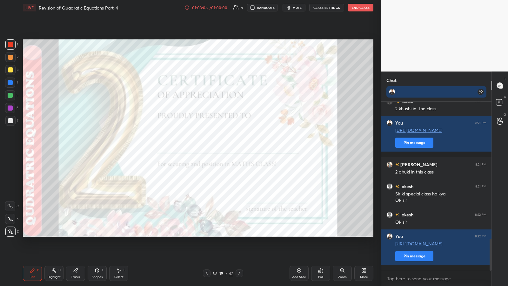
click at [227, 149] on icon at bounding box center [322, 270] width 1 height 3
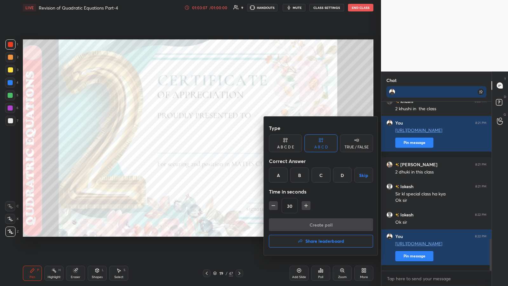
click at [227, 149] on h4 "Share leaderboard" at bounding box center [324, 241] width 39 height 4
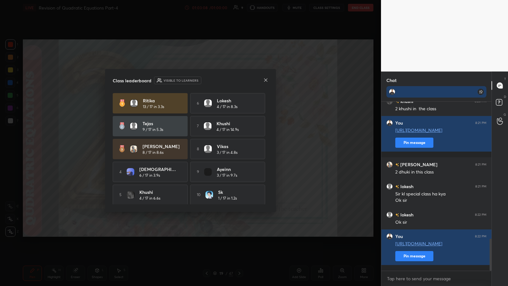
click at [227, 81] on icon at bounding box center [265, 79] width 5 height 5
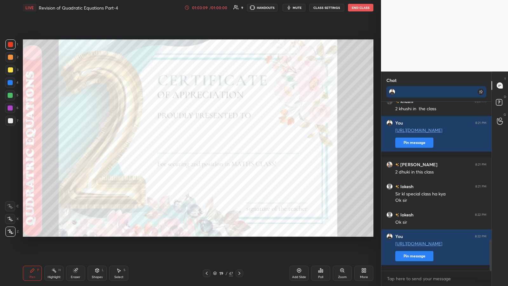
scroll to position [744, 0]
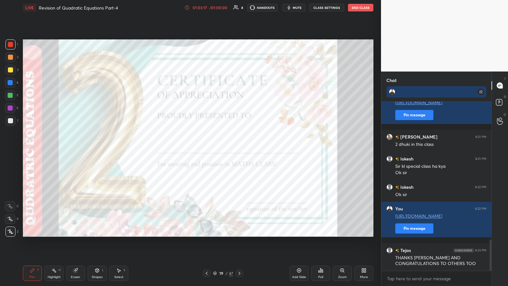
click at [227, 149] on icon at bounding box center [239, 272] width 5 height 5
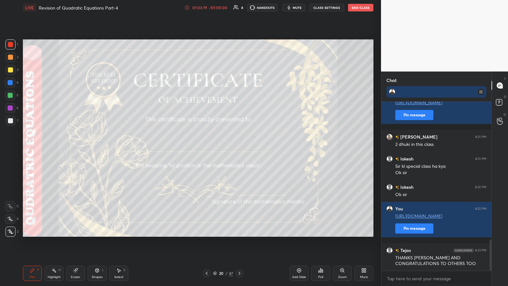
click at [227, 149] on div "Poll" at bounding box center [320, 272] width 19 height 15
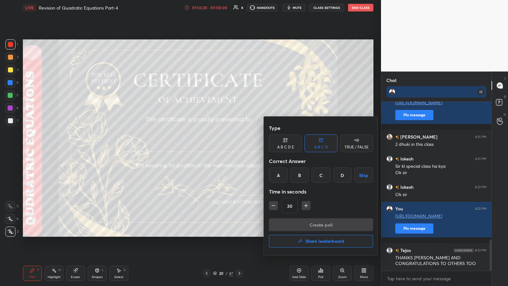
click at [227, 149] on h4 "Share leaderboard" at bounding box center [324, 241] width 39 height 4
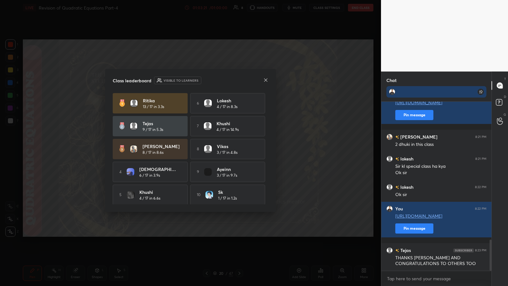
click at [227, 79] on icon at bounding box center [265, 79] width 3 height 3
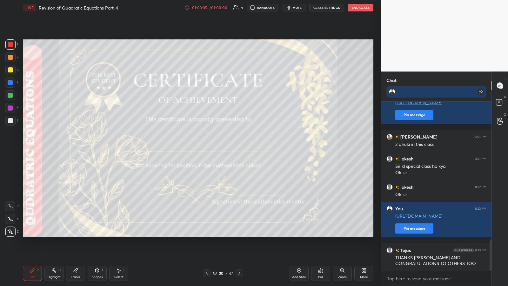
scroll to position [766, 0]
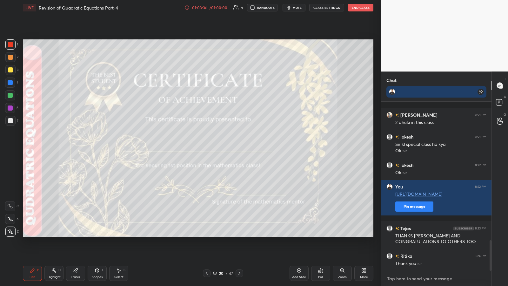
type textarea "x"
paste textarea "[URL][DOMAIN_NAME]"
type textarea "[URL][DOMAIN_NAME]"
type textarea "x"
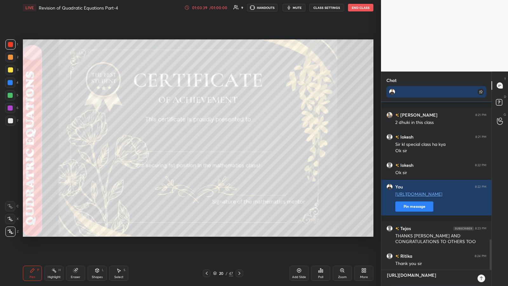
type textarea "[URL][DOMAIN_NAME]"
click at [227, 149] on icon at bounding box center [480, 278] width 3 height 4
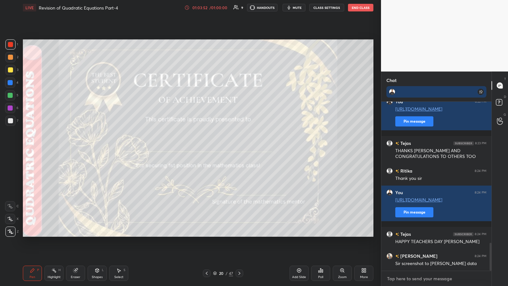
scroll to position [873, 0]
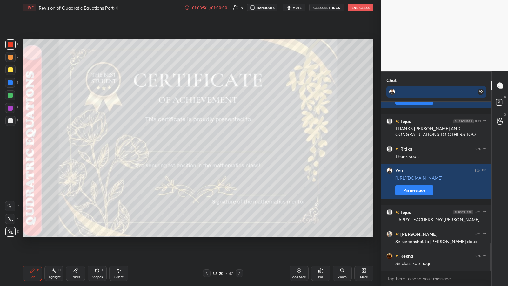
click at [208, 149] on icon at bounding box center [206, 272] width 5 height 5
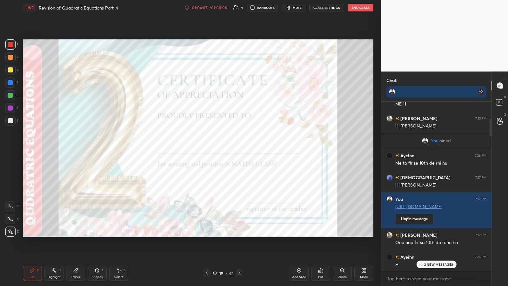
scroll to position [188, 0]
click at [227, 149] on button "Unpin message" at bounding box center [414, 218] width 38 height 10
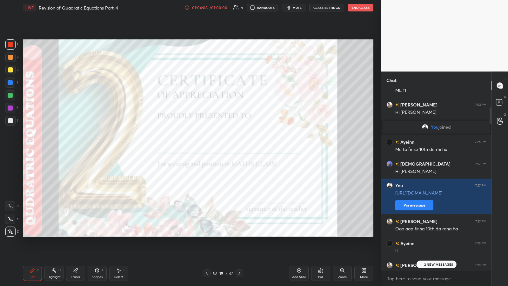
scroll to position [195, 108]
click at [227, 149] on button "Pin message" at bounding box center [414, 205] width 38 height 10
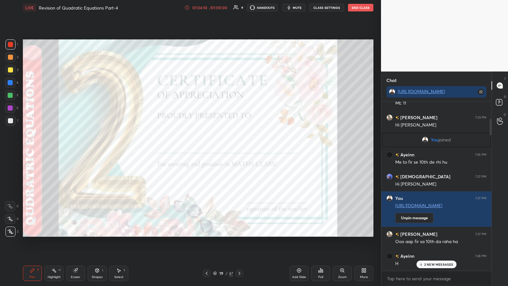
click at [227, 149] on div "2 NEW MESSAGES" at bounding box center [436, 264] width 40 height 8
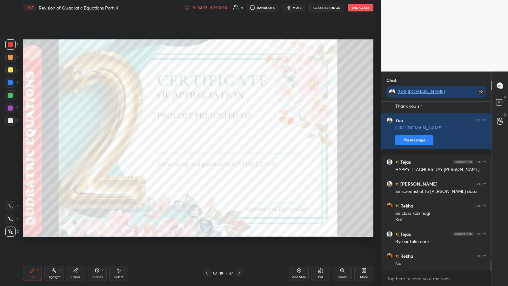
click at [206, 149] on icon at bounding box center [206, 272] width 5 height 5
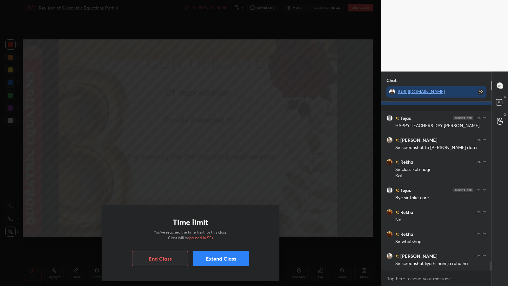
scroll to position [2937, 0]
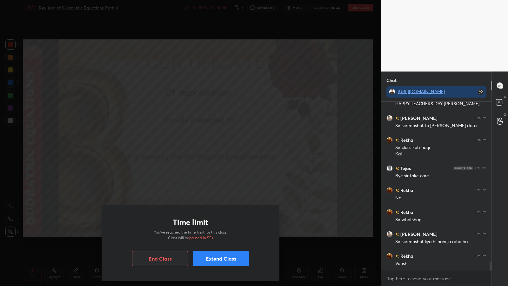
click at [166, 149] on button "End Class" at bounding box center [160, 258] width 56 height 15
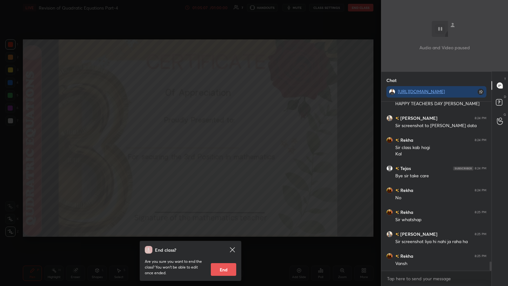
click at [221, 149] on button "End" at bounding box center [223, 269] width 25 height 13
type textarea "x"
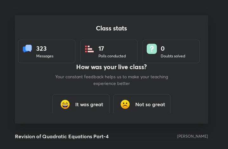
scroll to position [31620, 31506]
